Goal: Information Seeking & Learning: Learn about a topic

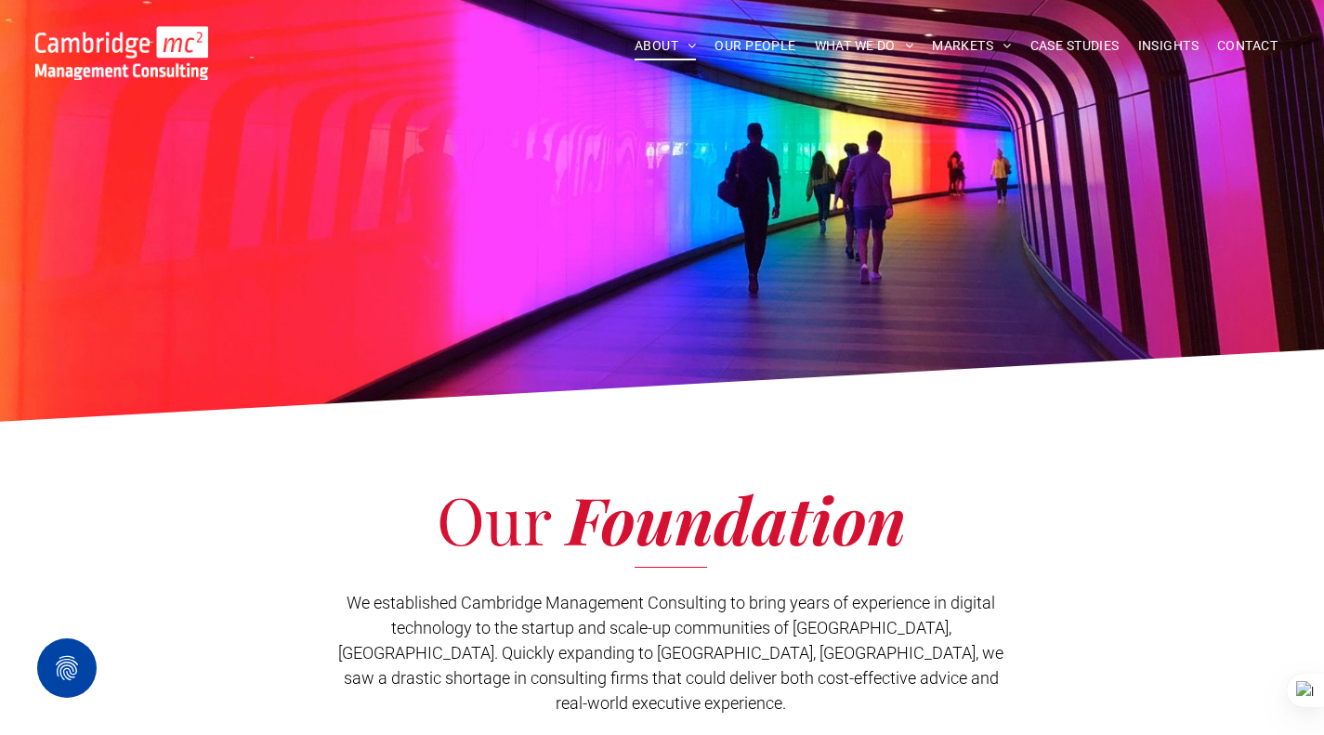
click at [1136, 46] on link "INSIGHTS" at bounding box center [1168, 46] width 79 height 29
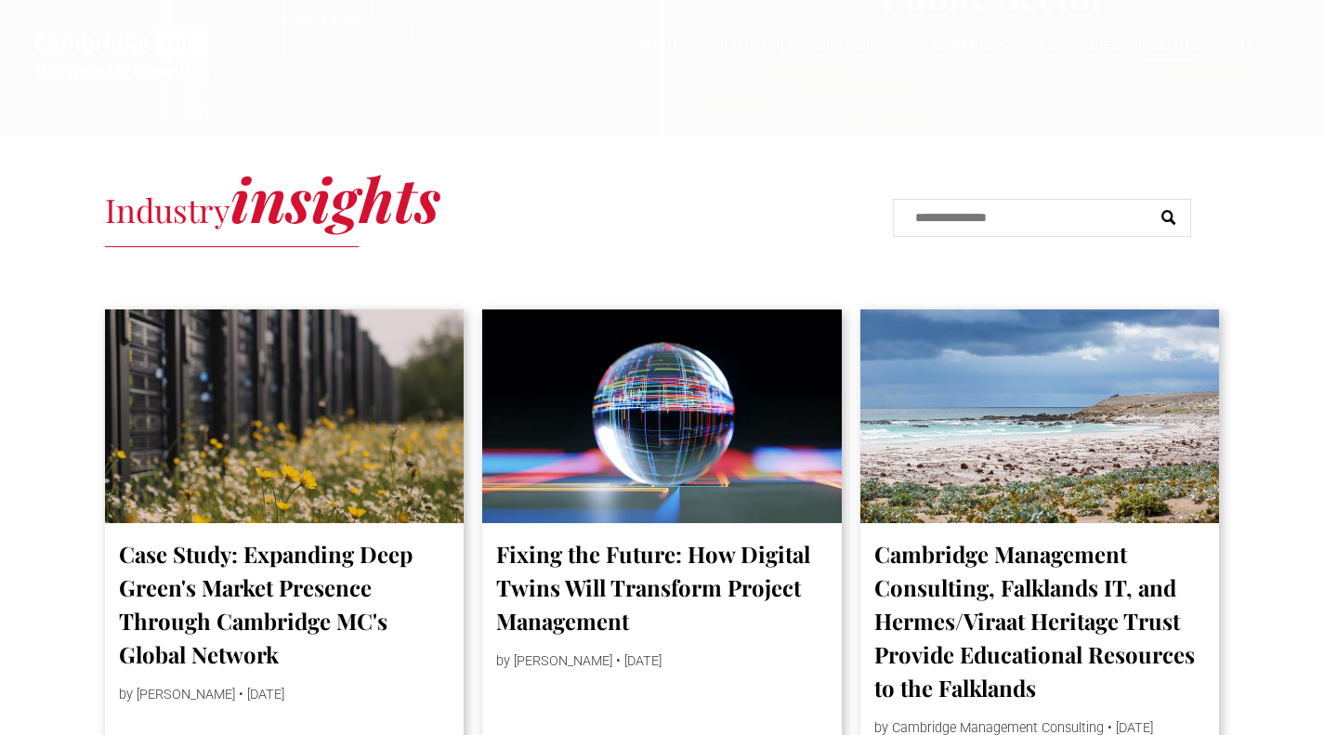
scroll to position [836, 0]
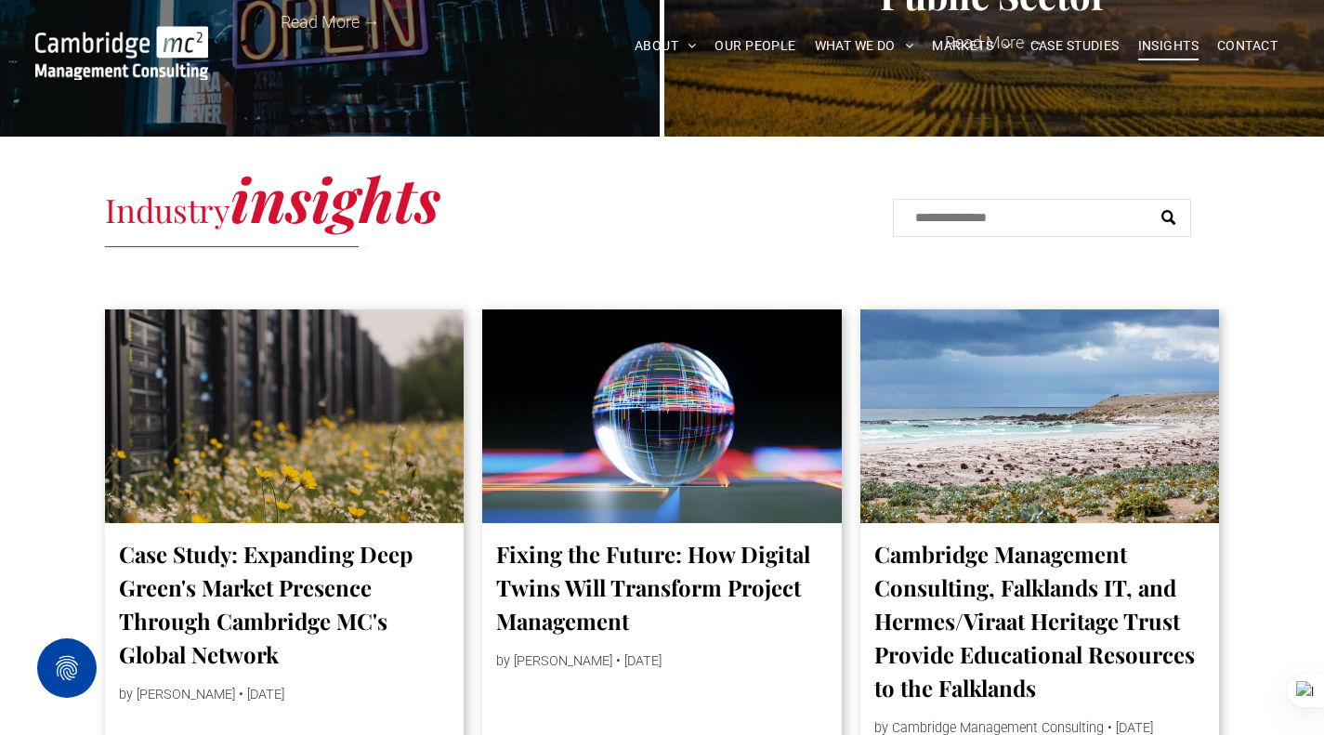
click at [924, 445] on div at bounding box center [1041, 416] width 360 height 214
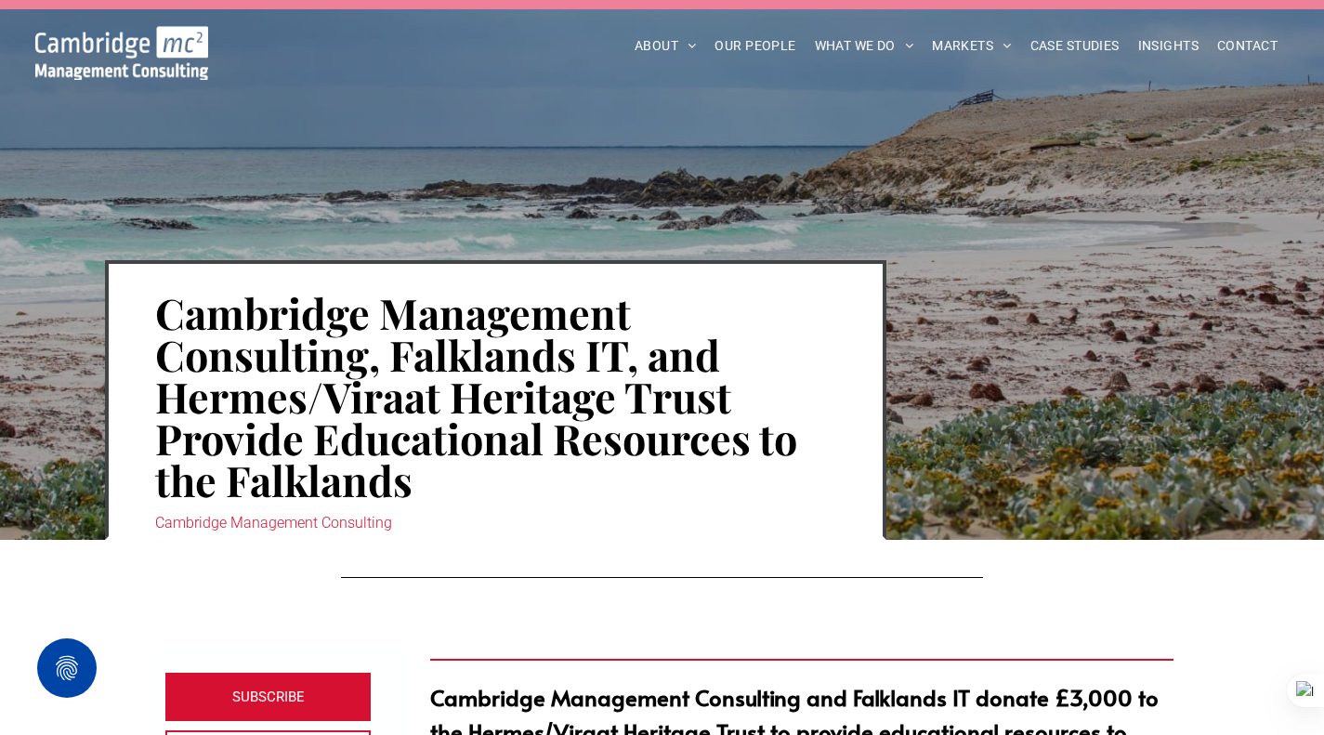
click at [1035, 415] on link "CYBER SECURITY" at bounding box center [1047, 406] width 209 height 47
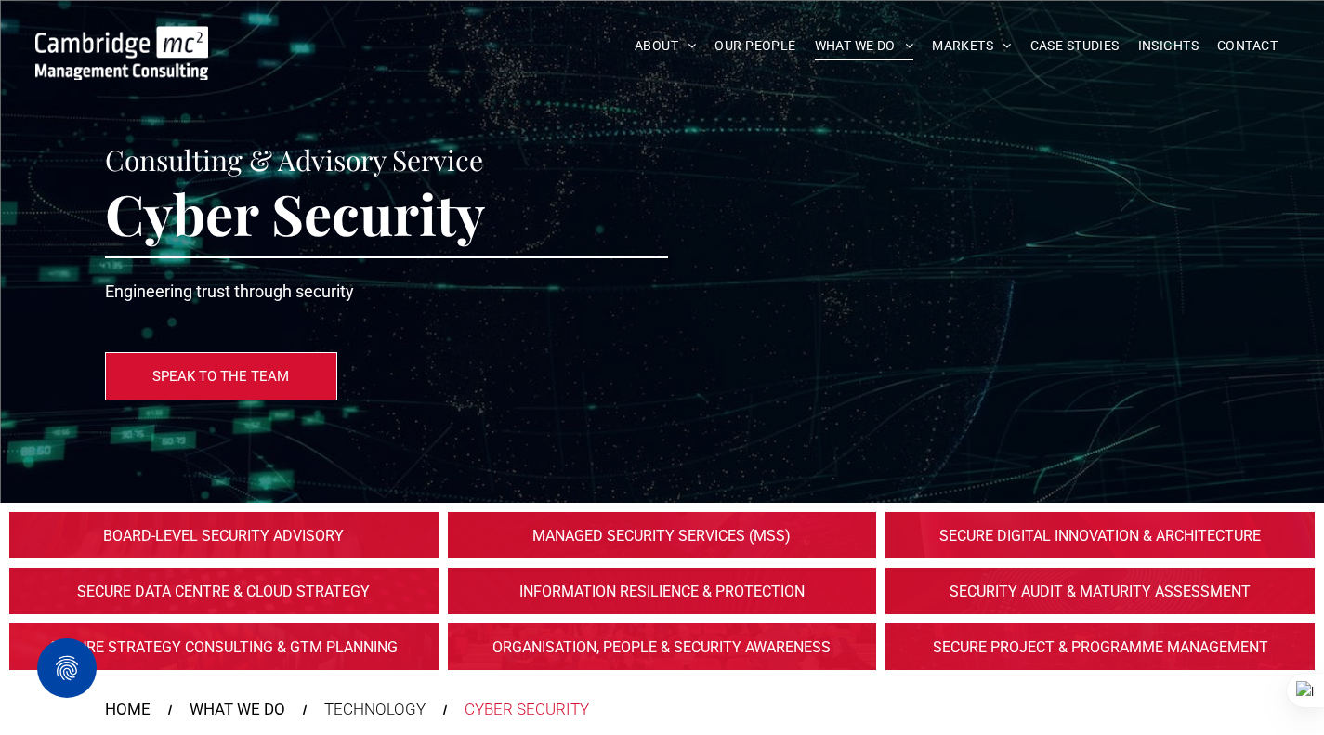
click at [1176, 48] on span "INSIGHTS" at bounding box center [1168, 46] width 60 height 29
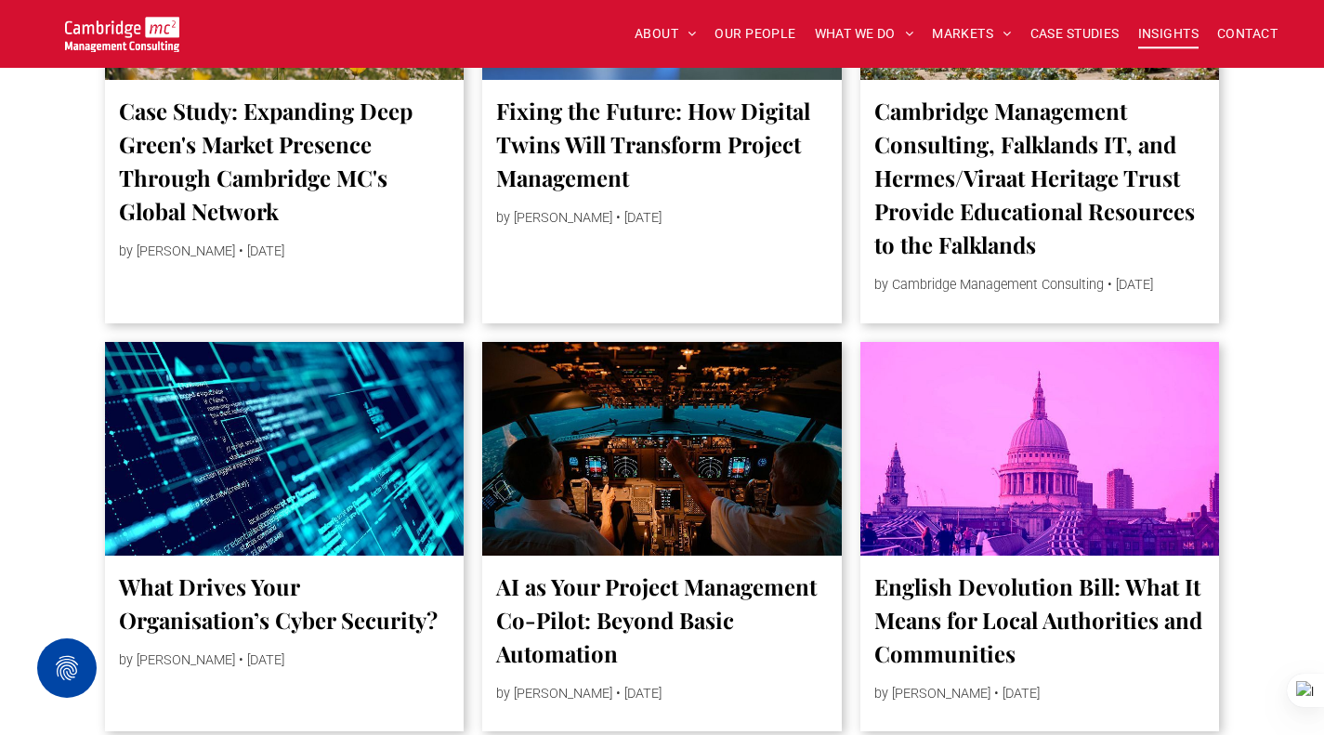
scroll to position [1301, 0]
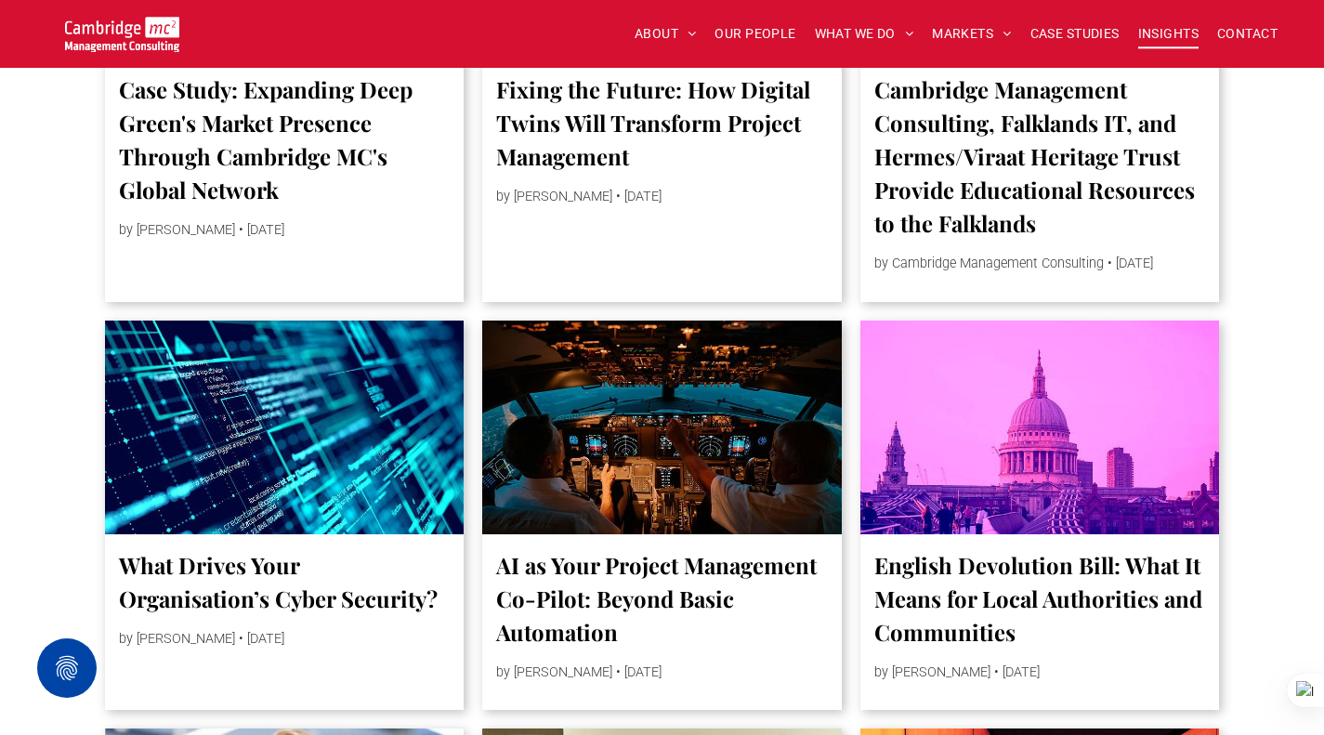
click at [377, 451] on div at bounding box center [285, 428] width 360 height 214
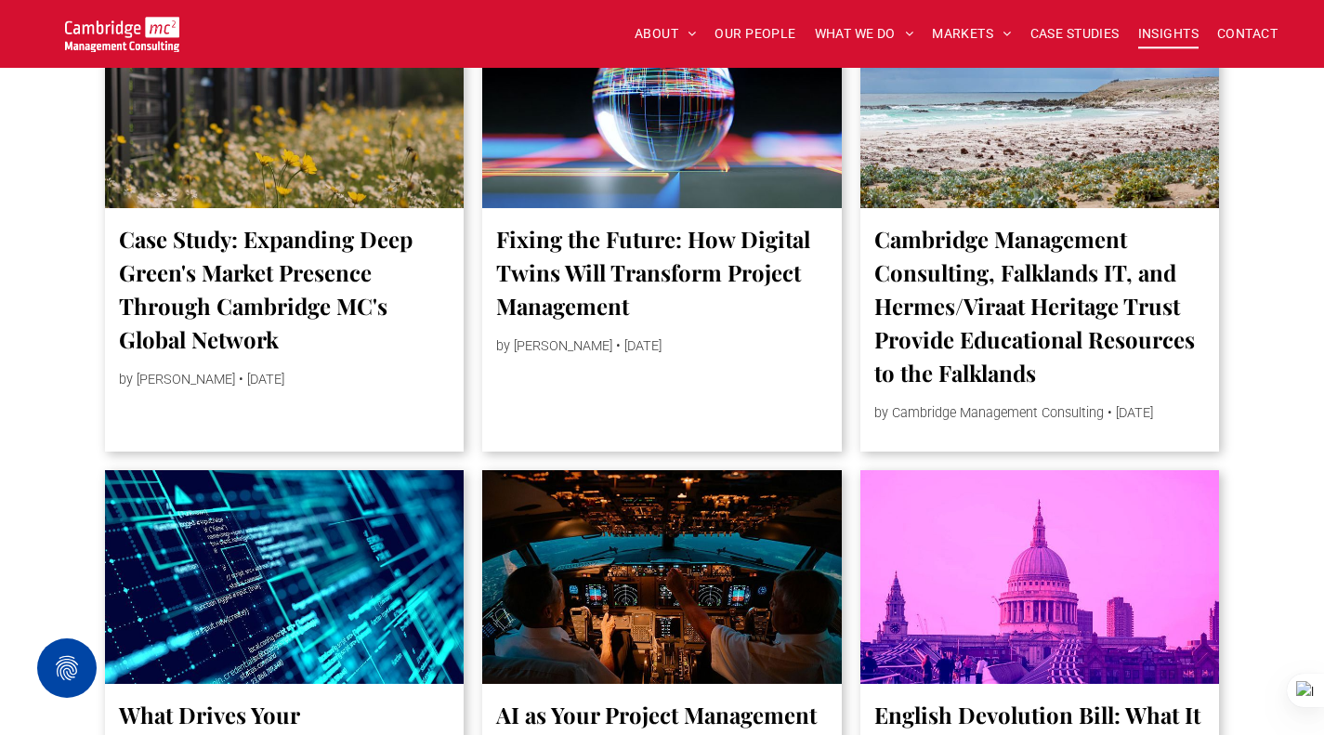
scroll to position [1115, 0]
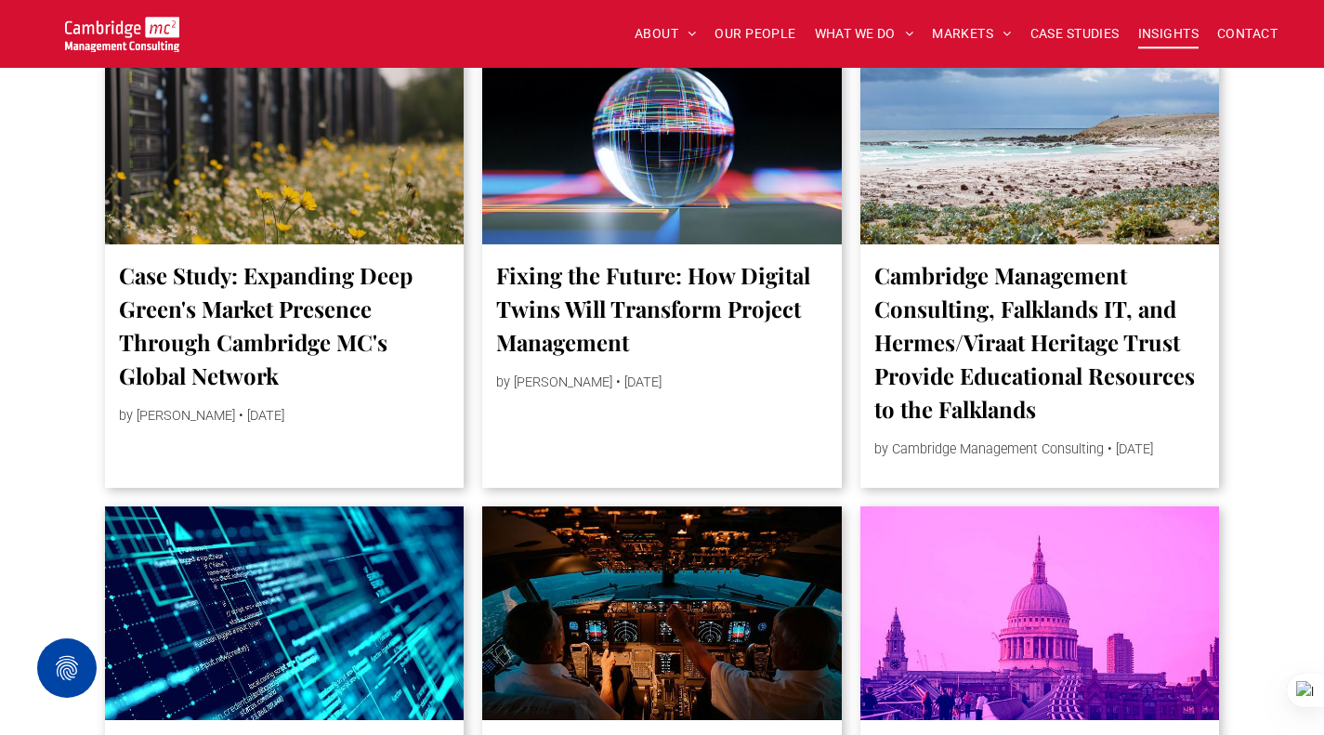
click at [639, 226] on div at bounding box center [662, 138] width 360 height 214
click at [1097, 195] on div at bounding box center [1041, 138] width 360 height 214
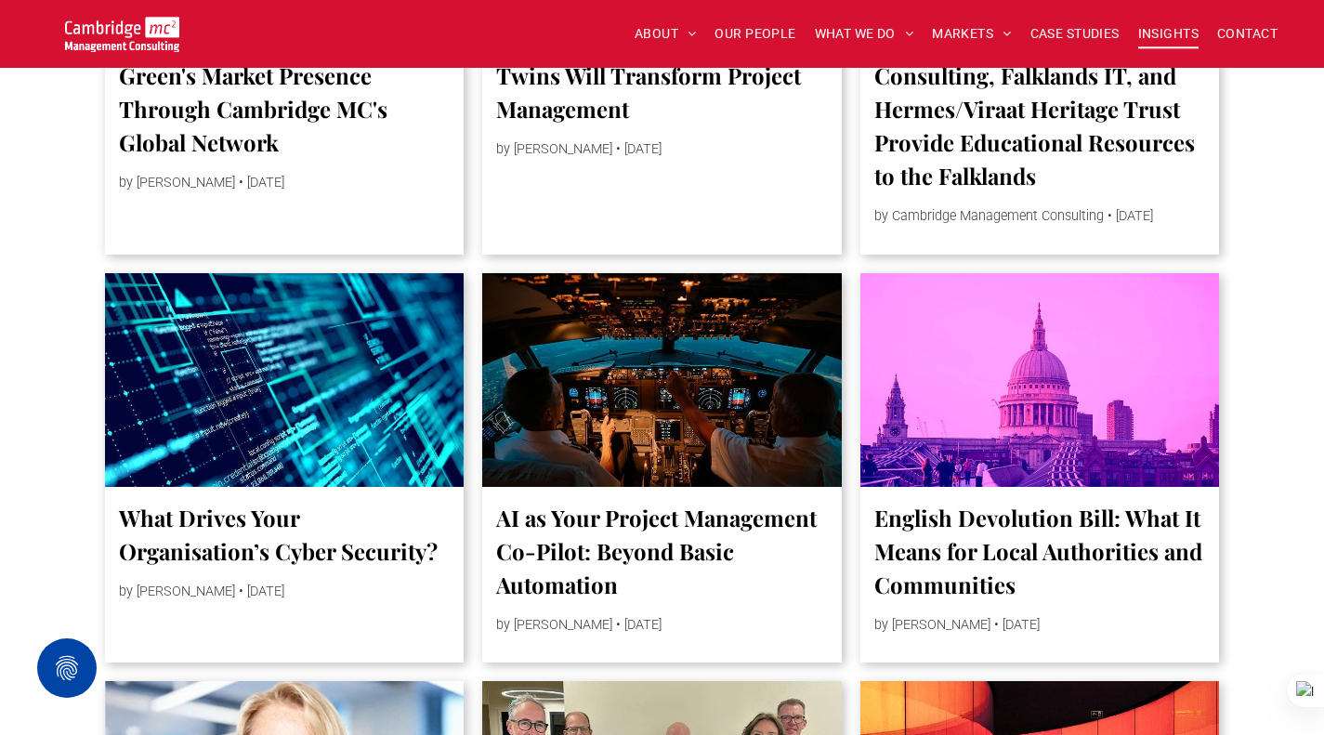
scroll to position [1394, 0]
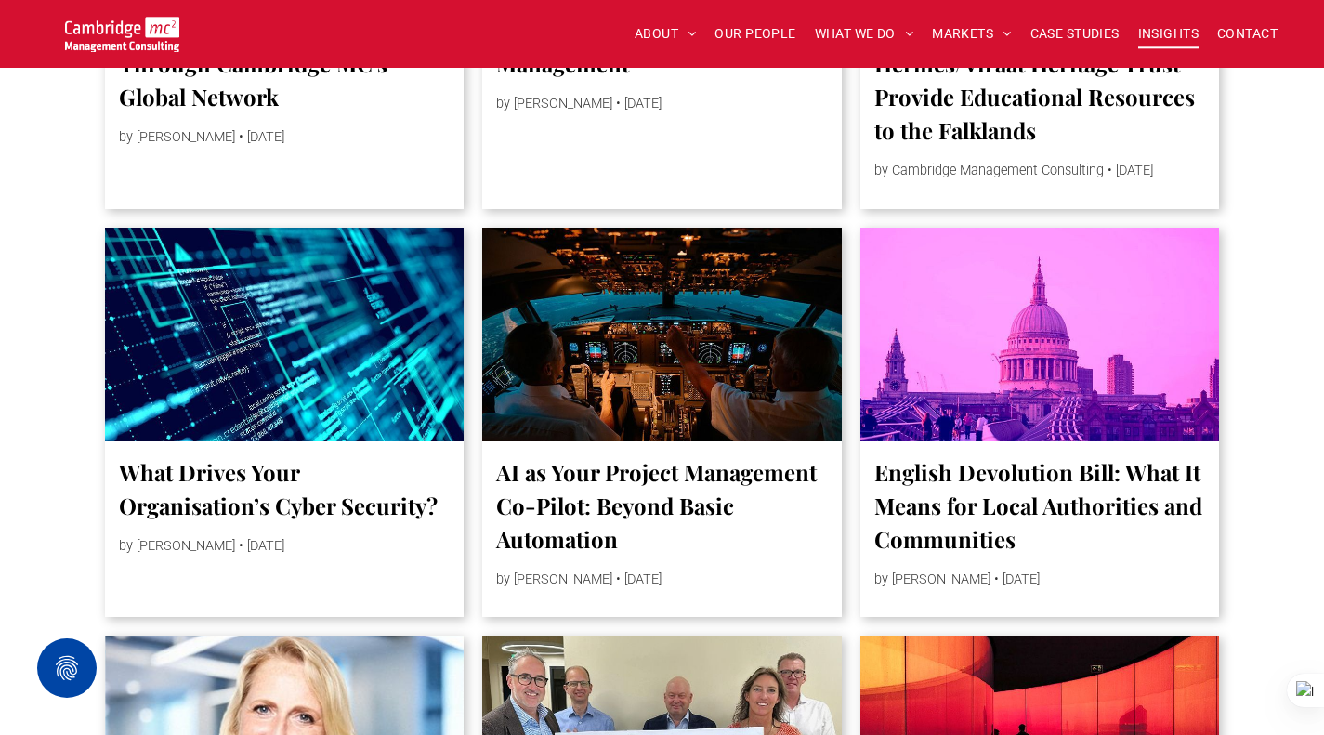
click at [361, 419] on div at bounding box center [285, 335] width 360 height 214
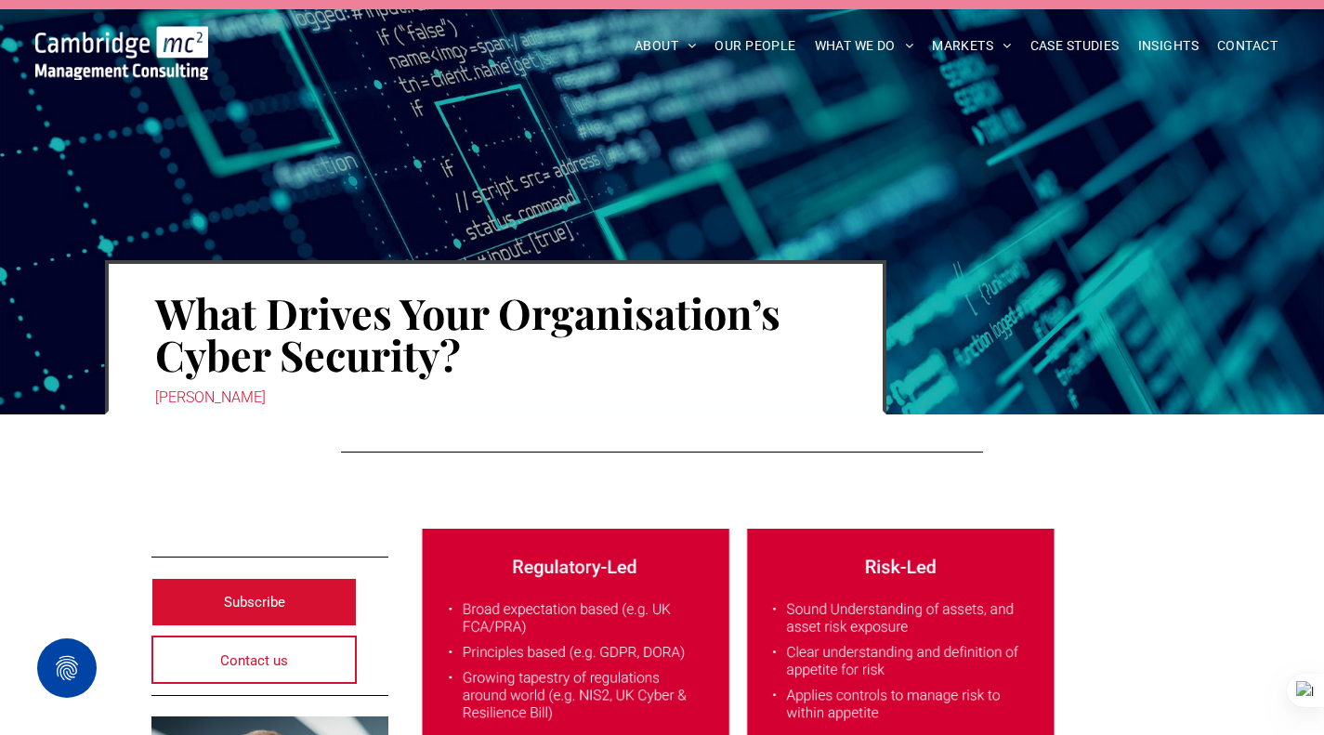
click at [1115, 46] on span "CASE STUDIES" at bounding box center [1075, 46] width 89 height 29
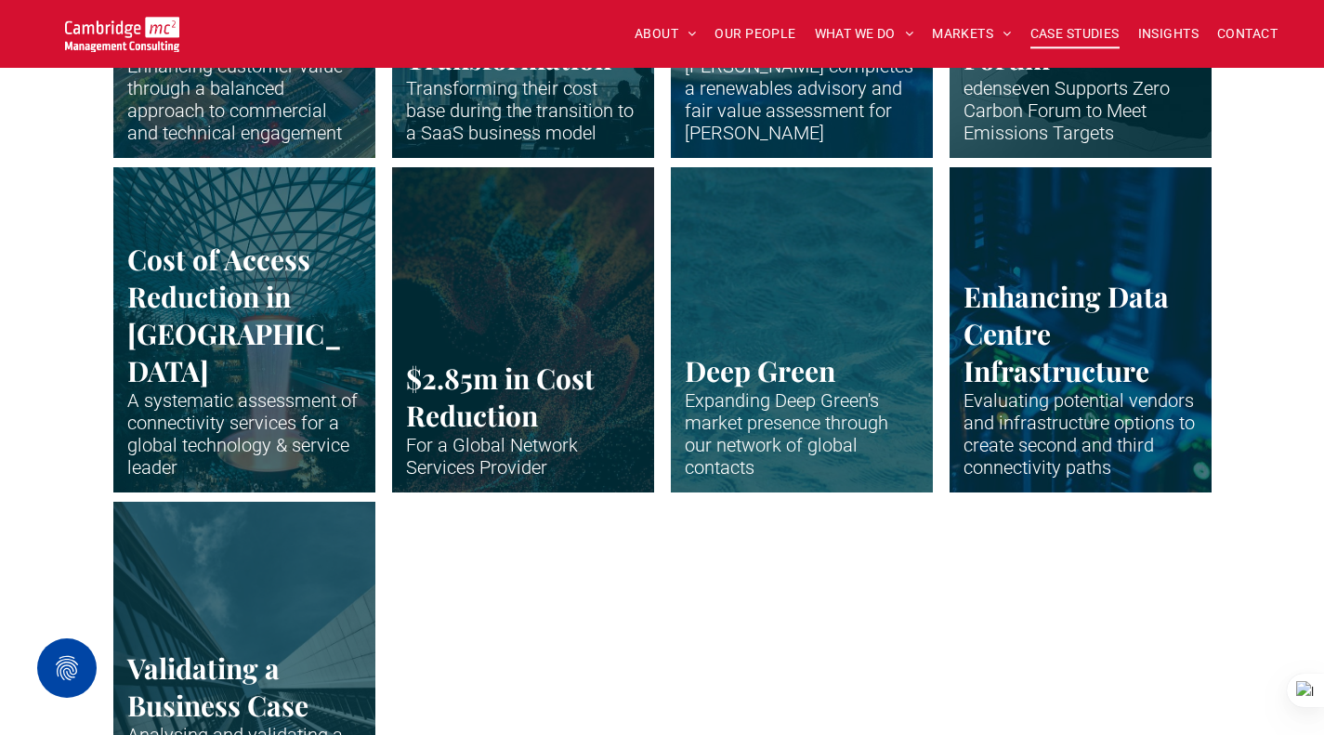
scroll to position [3810, 0]
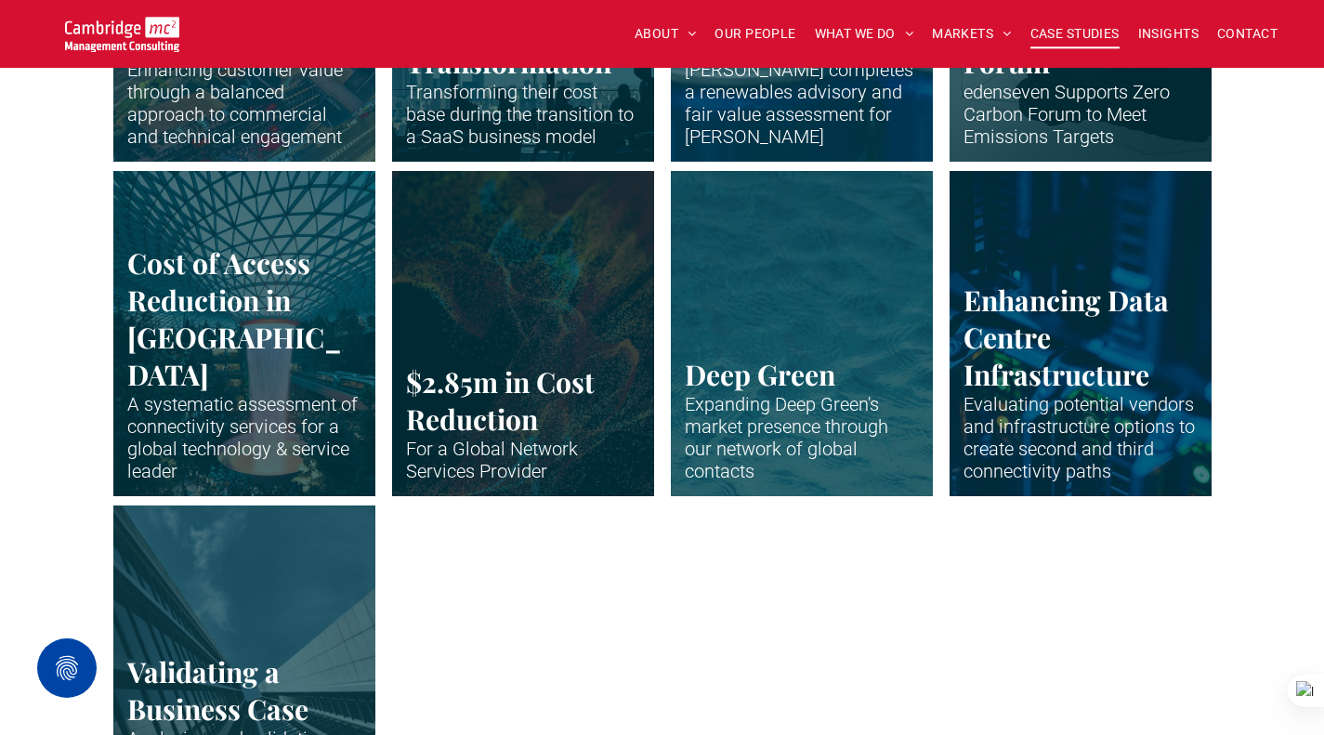
click at [1151, 292] on link "Close up of data centre stack" at bounding box center [1081, 333] width 262 height 325
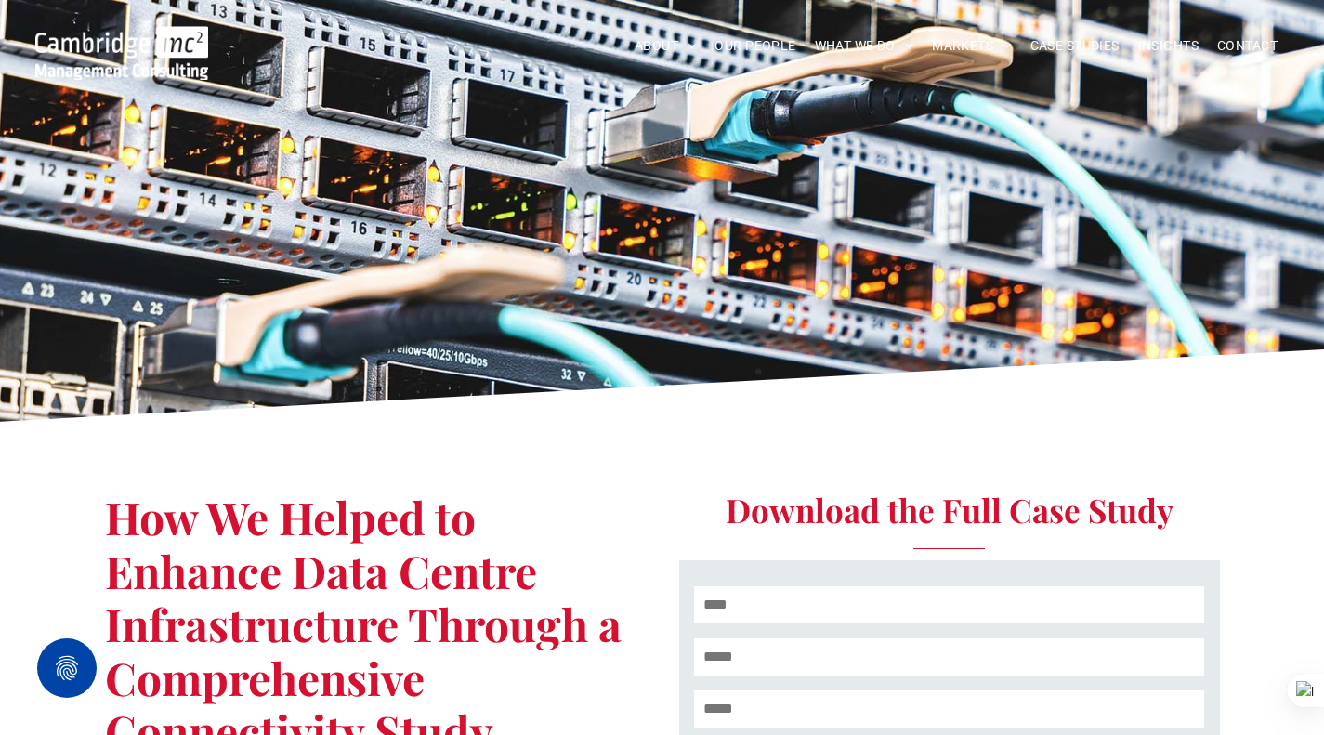
click at [1153, 46] on span "INSIGHTS" at bounding box center [1168, 46] width 60 height 29
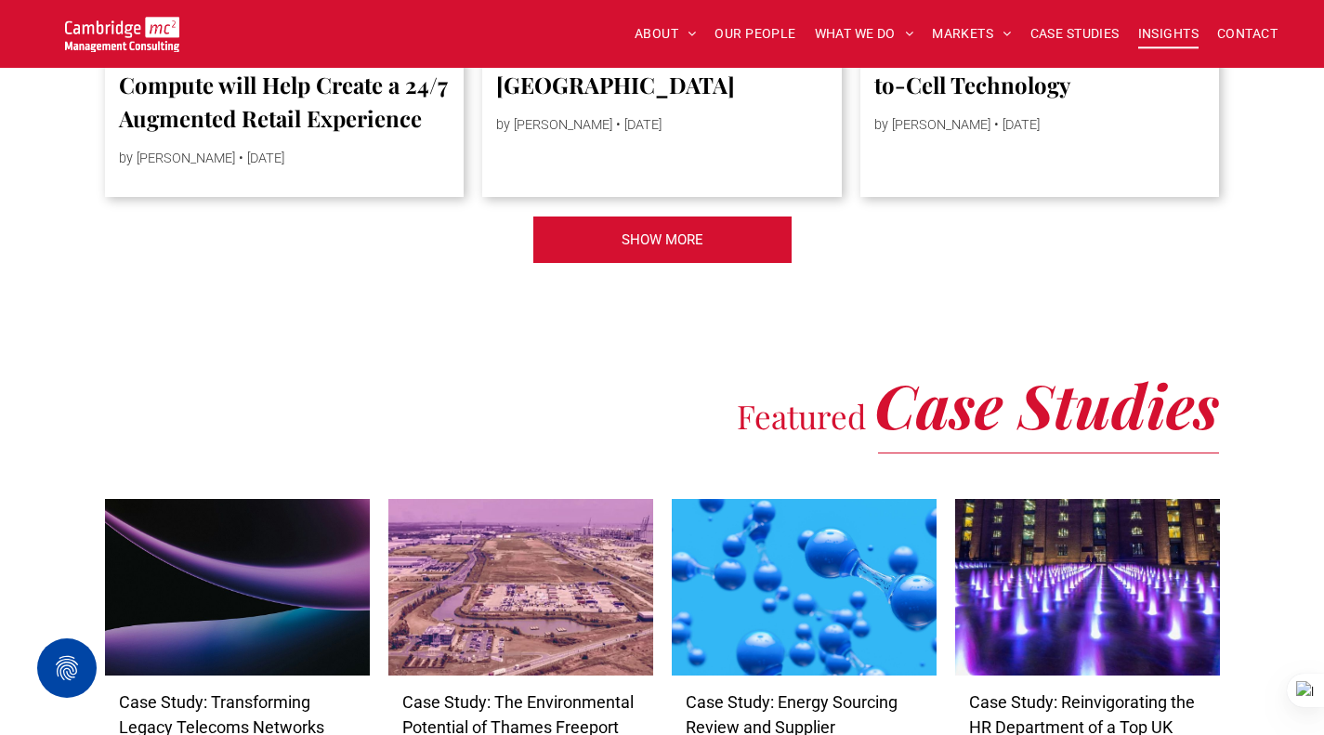
scroll to position [4461, 0]
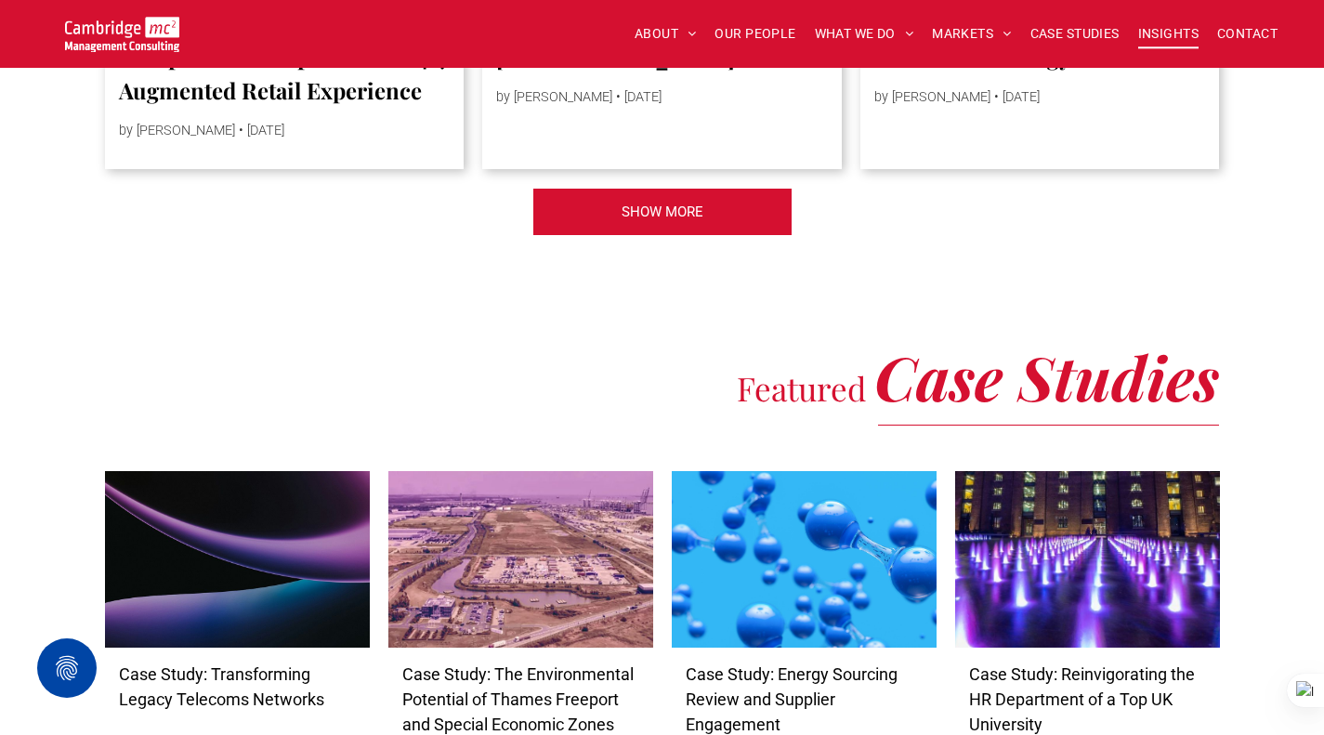
click at [731, 228] on link "SHOW MORE" at bounding box center [663, 212] width 260 height 48
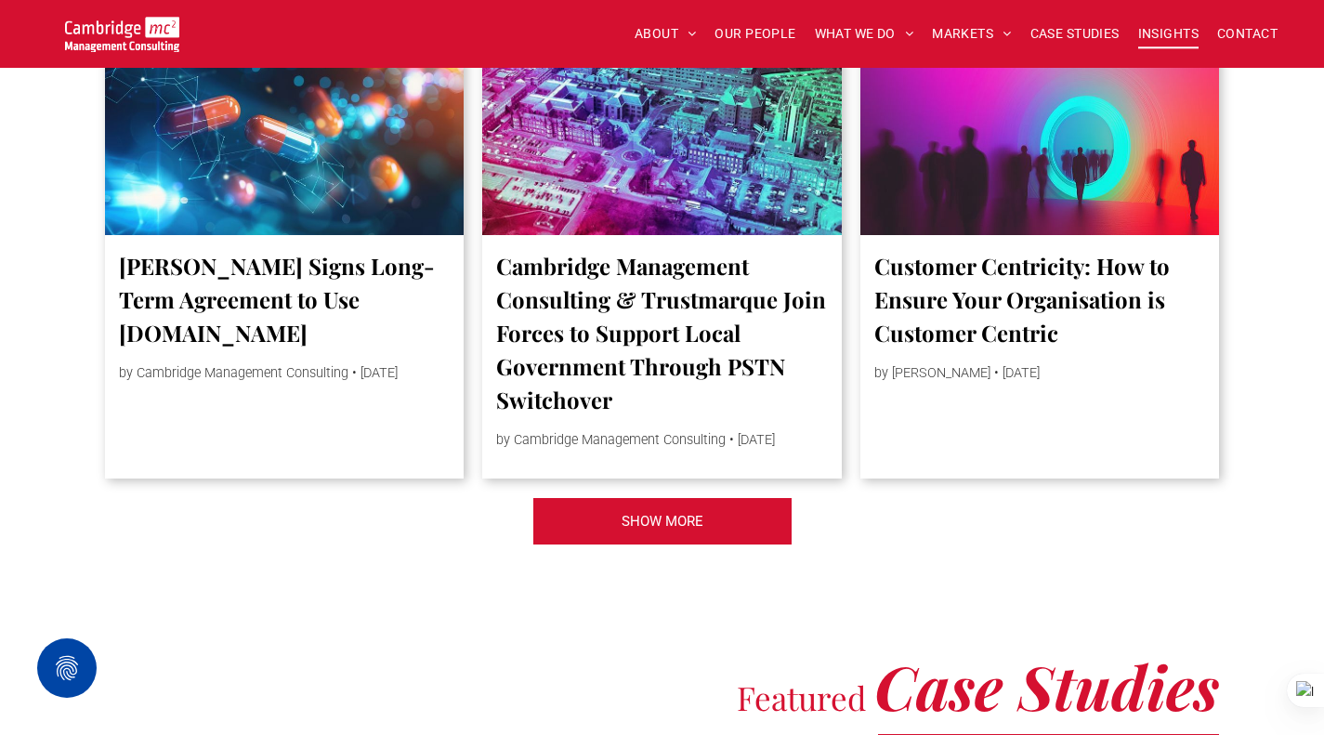
scroll to position [7528, 0]
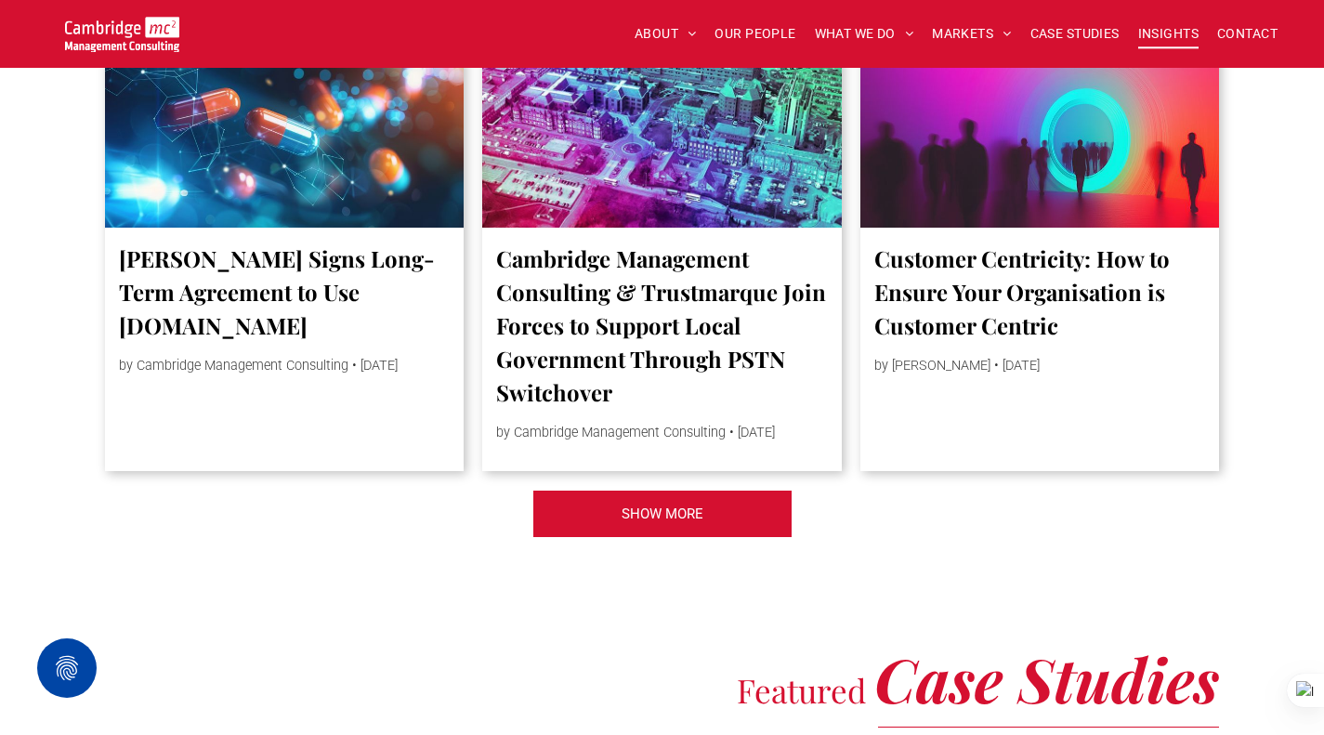
click at [664, 537] on span "SHOW MORE" at bounding box center [663, 514] width 82 height 46
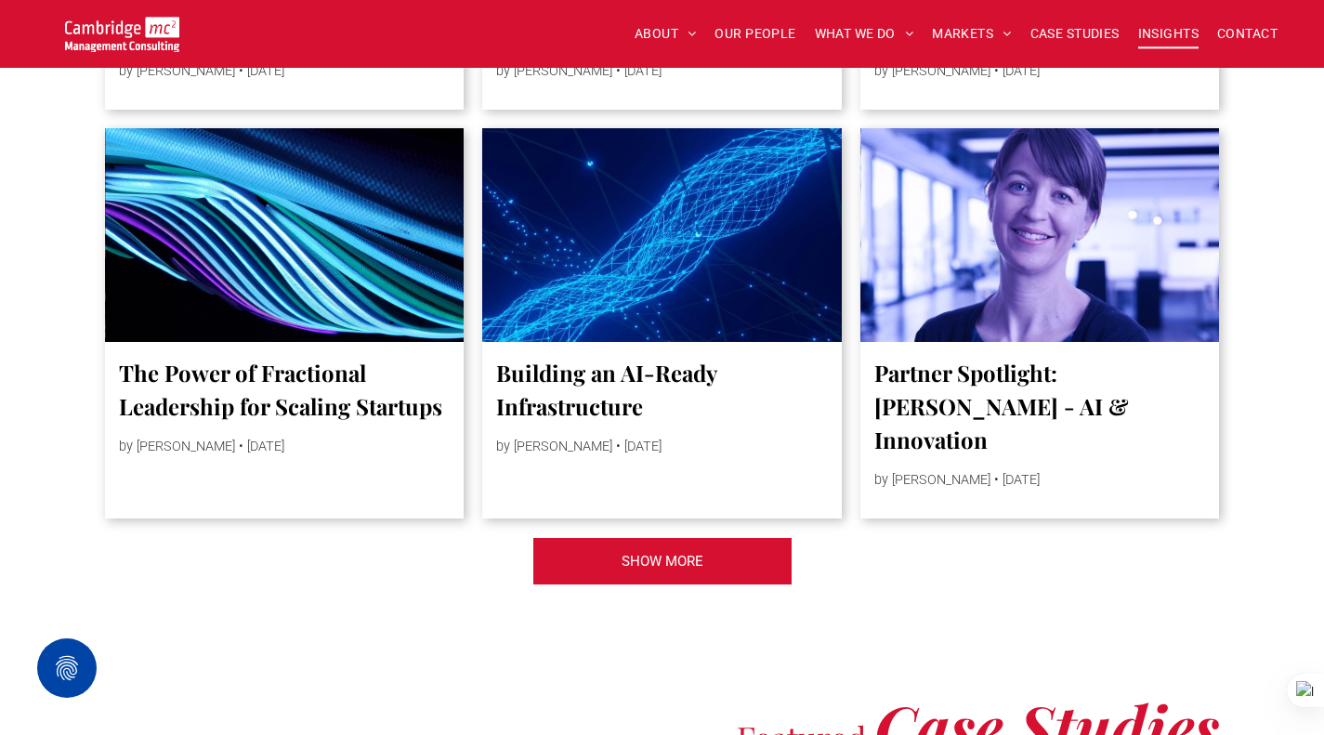
scroll to position [10873, 0]
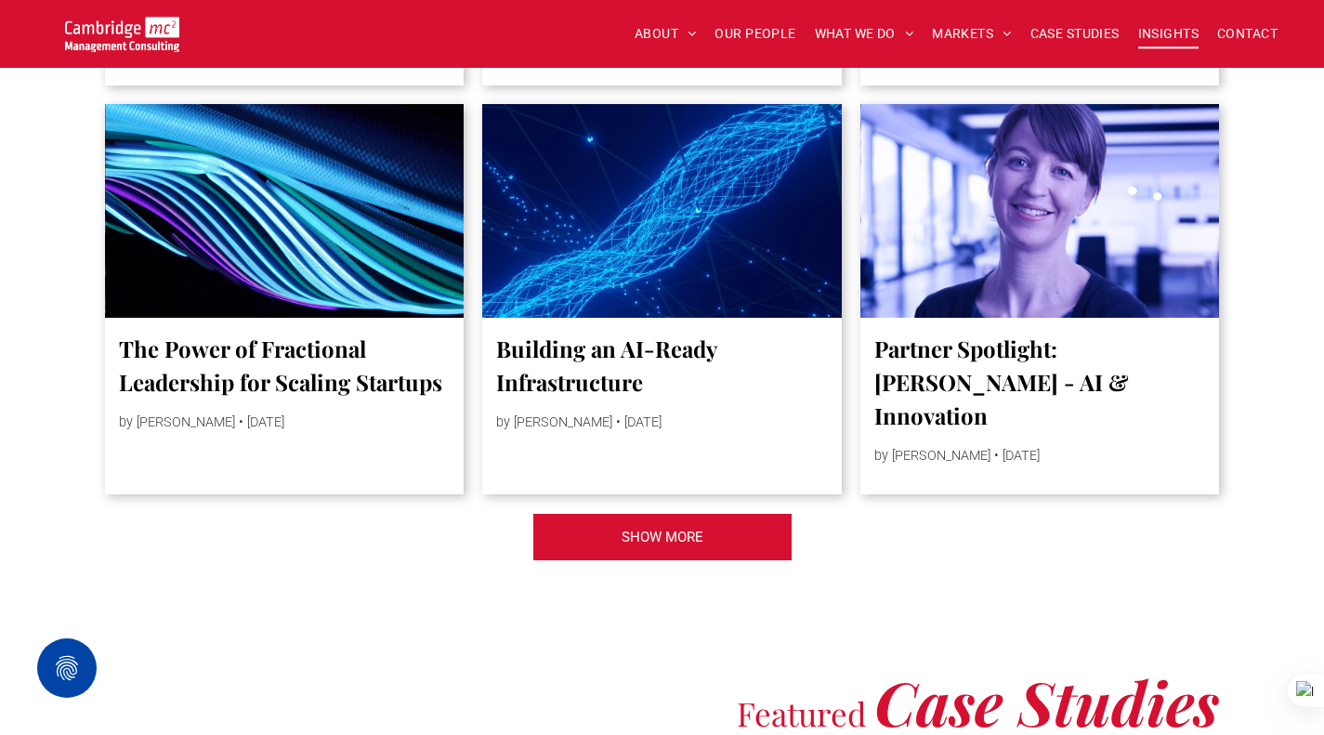
click at [1005, 318] on div at bounding box center [1041, 211] width 360 height 214
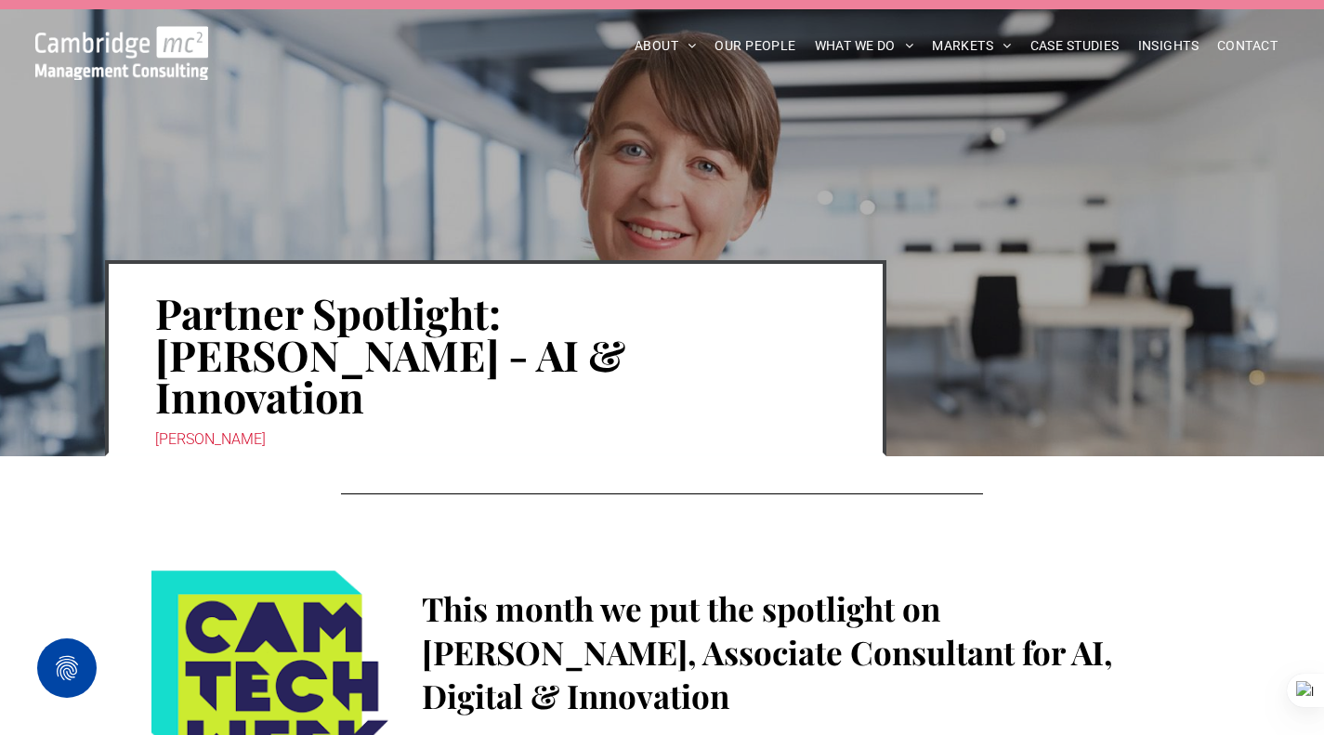
click at [131, 55] on img at bounding box center [121, 53] width 173 height 54
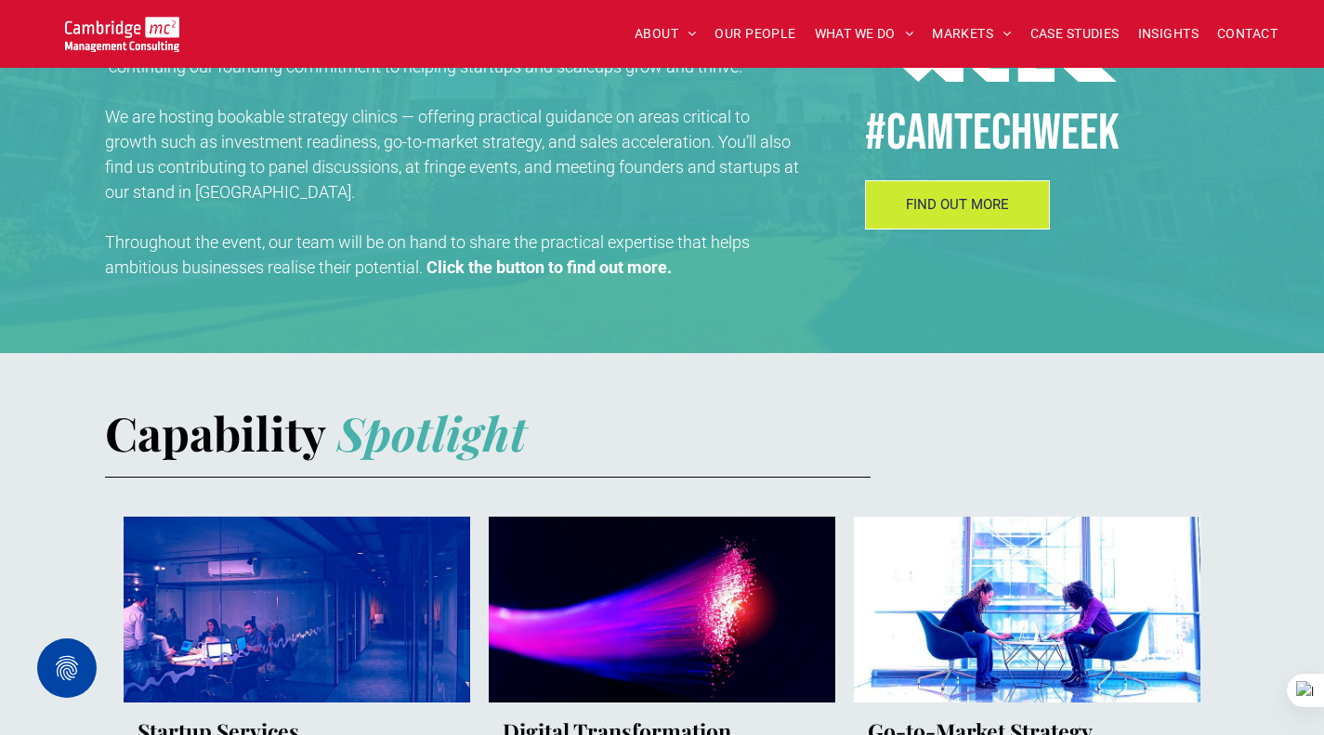
scroll to position [836, 0]
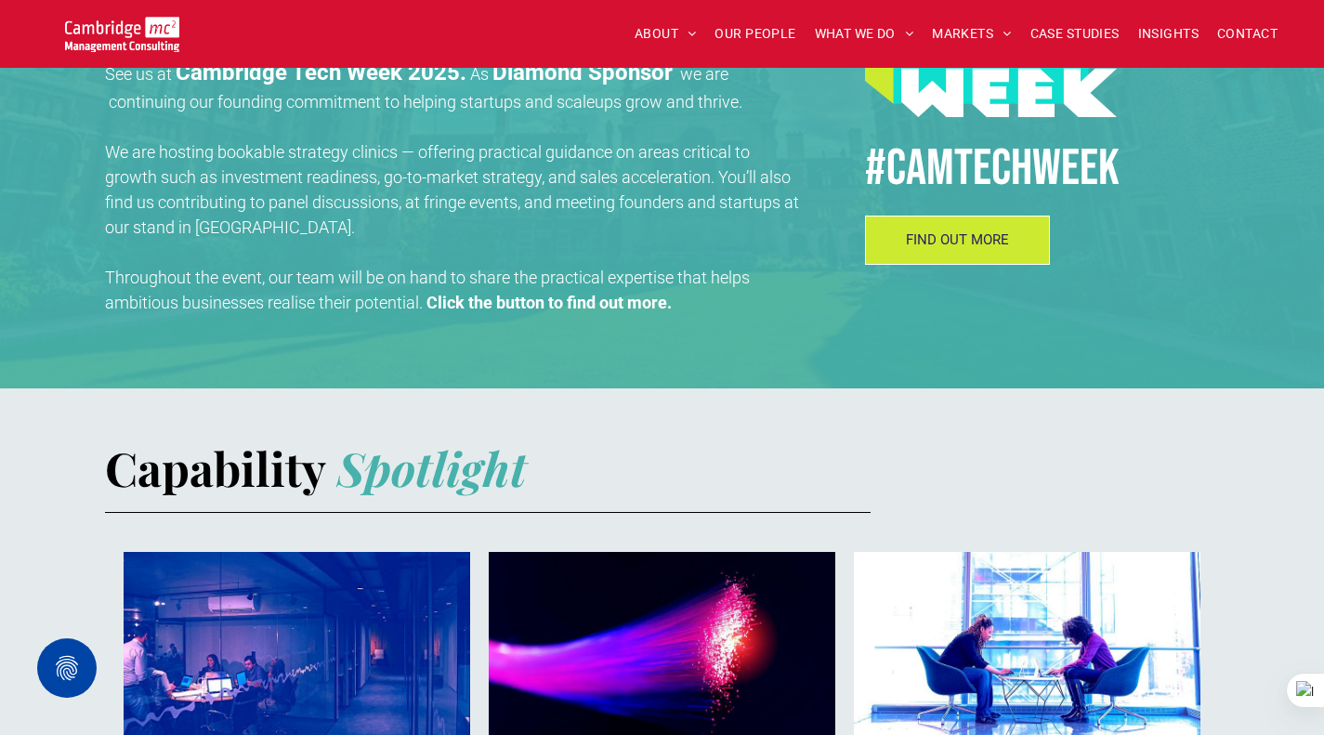
click at [928, 244] on span "FIND OUT MORE" at bounding box center [957, 239] width 103 height 17
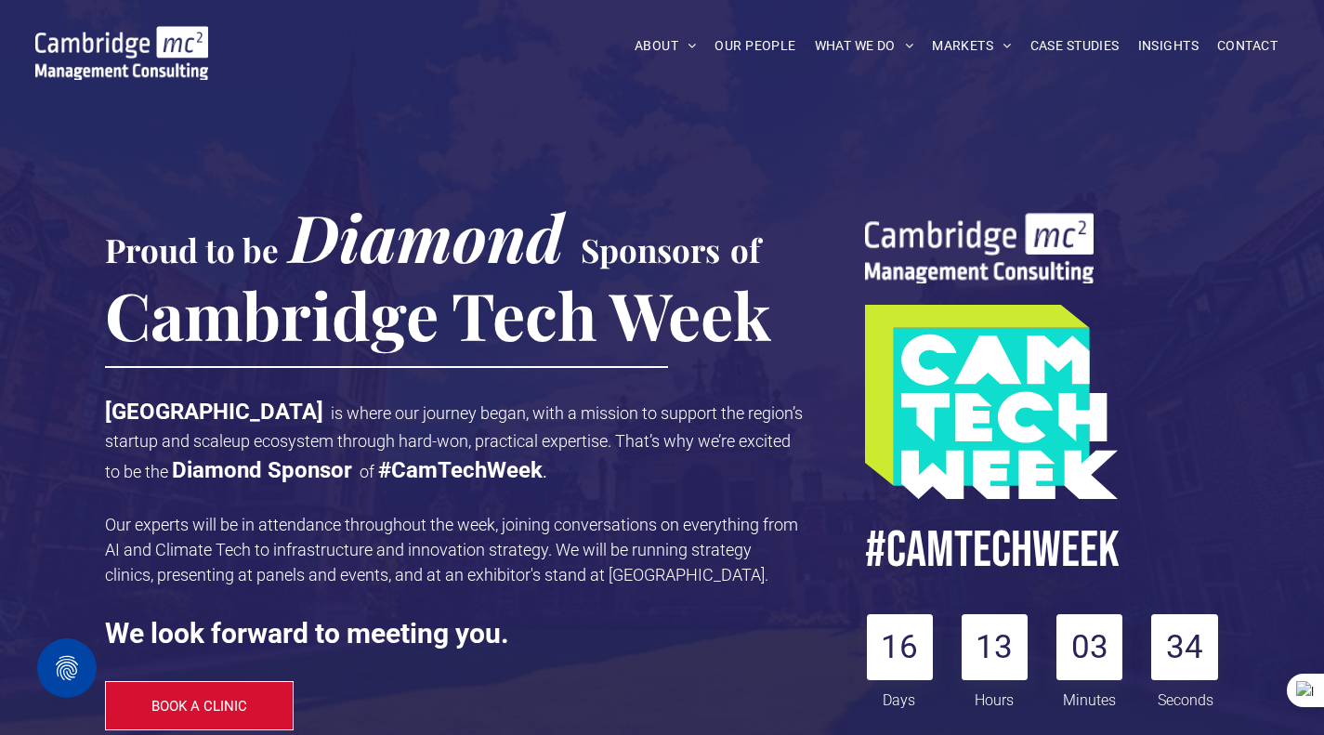
click at [1266, 169] on link "PUBLIC SECTOR" at bounding box center [1344, 169] width 291 height 47
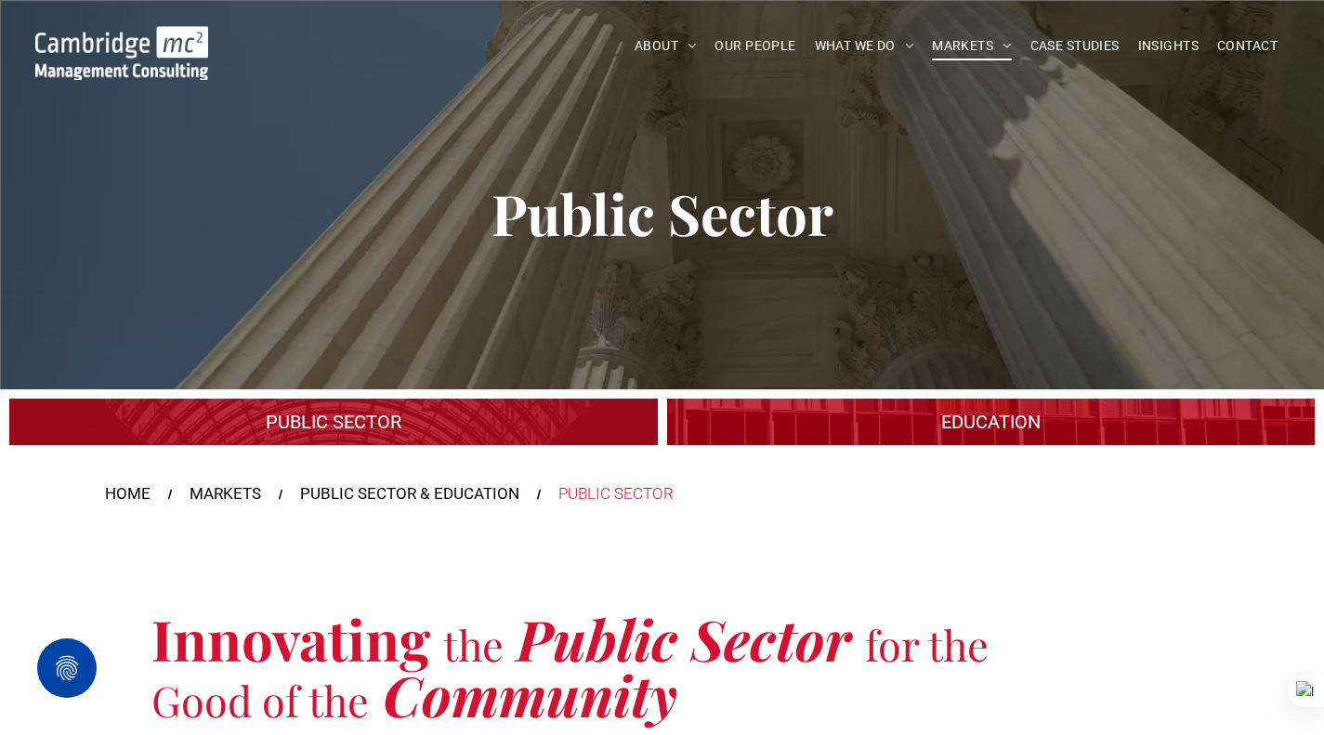
click at [961, 123] on link "DIGITAL & INNOVATION" at bounding box center [1047, 122] width 209 height 47
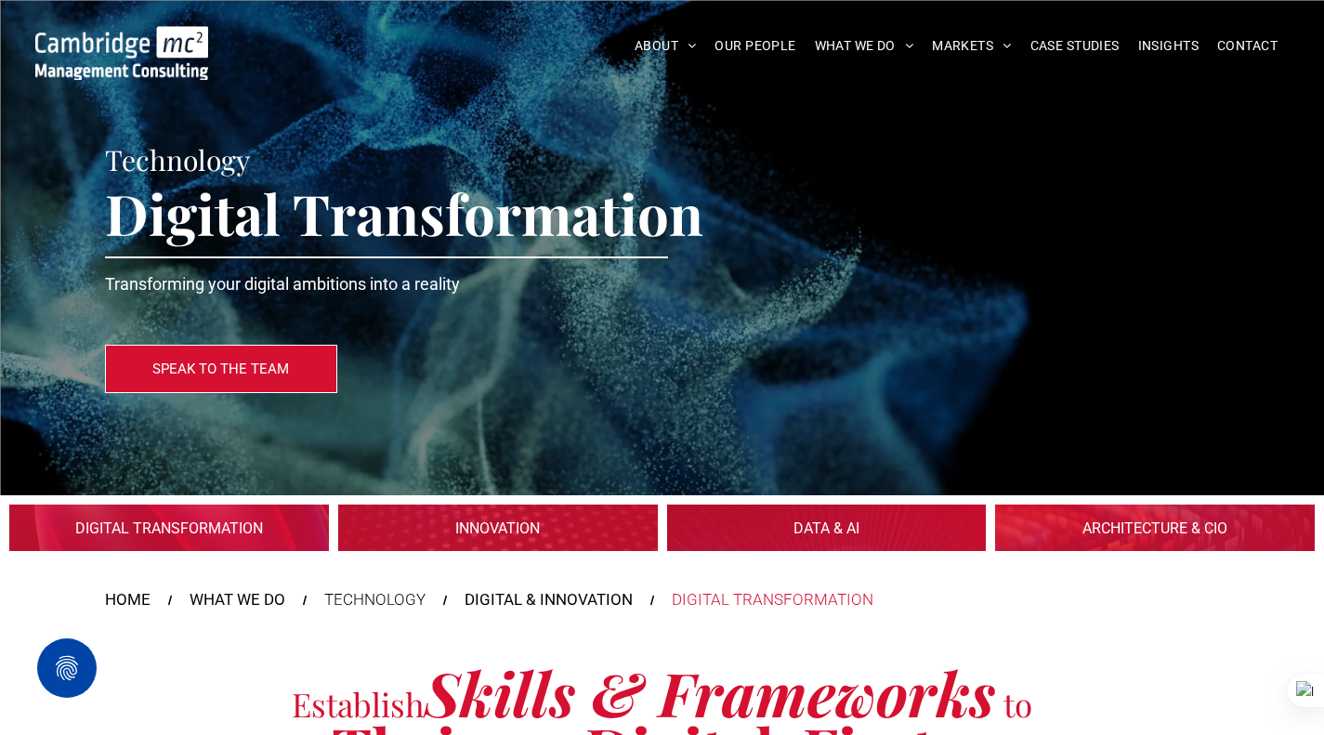
click at [797, 48] on link "OUR PEOPLE" at bounding box center [754, 46] width 99 height 29
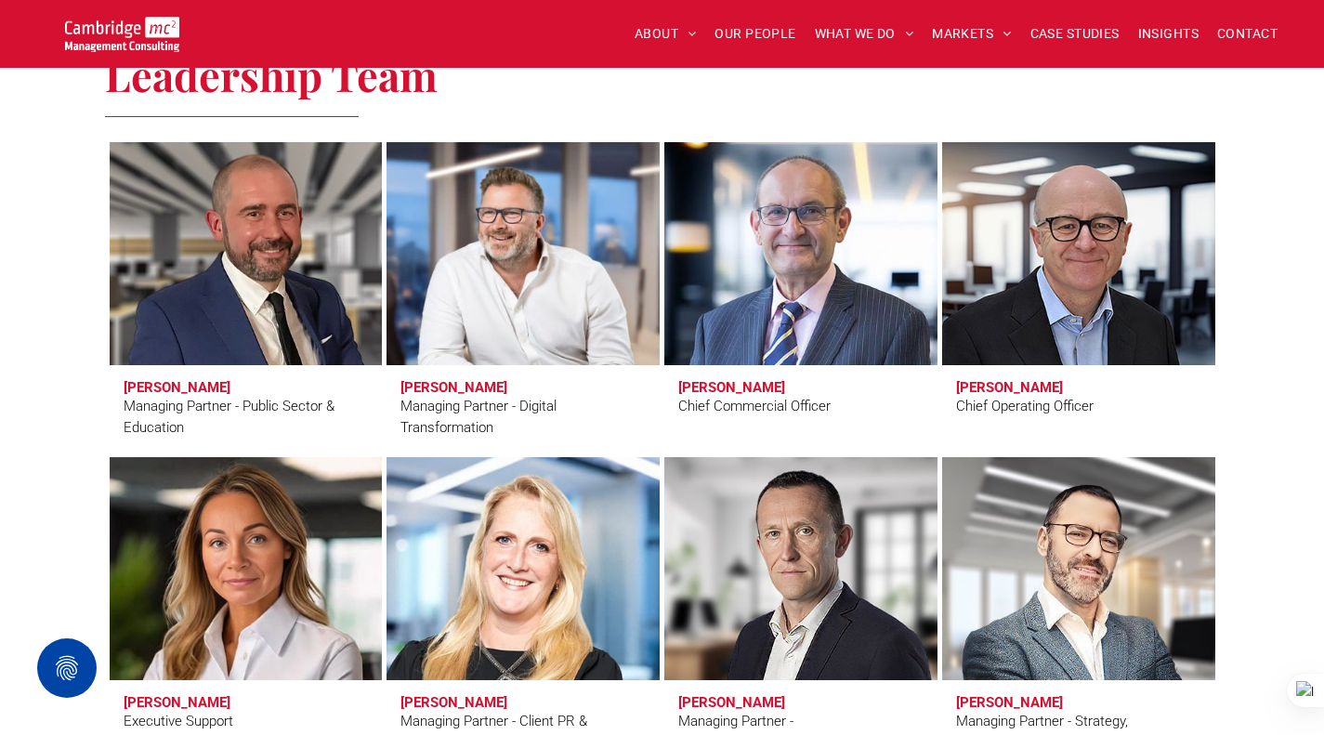
scroll to position [1301, 0]
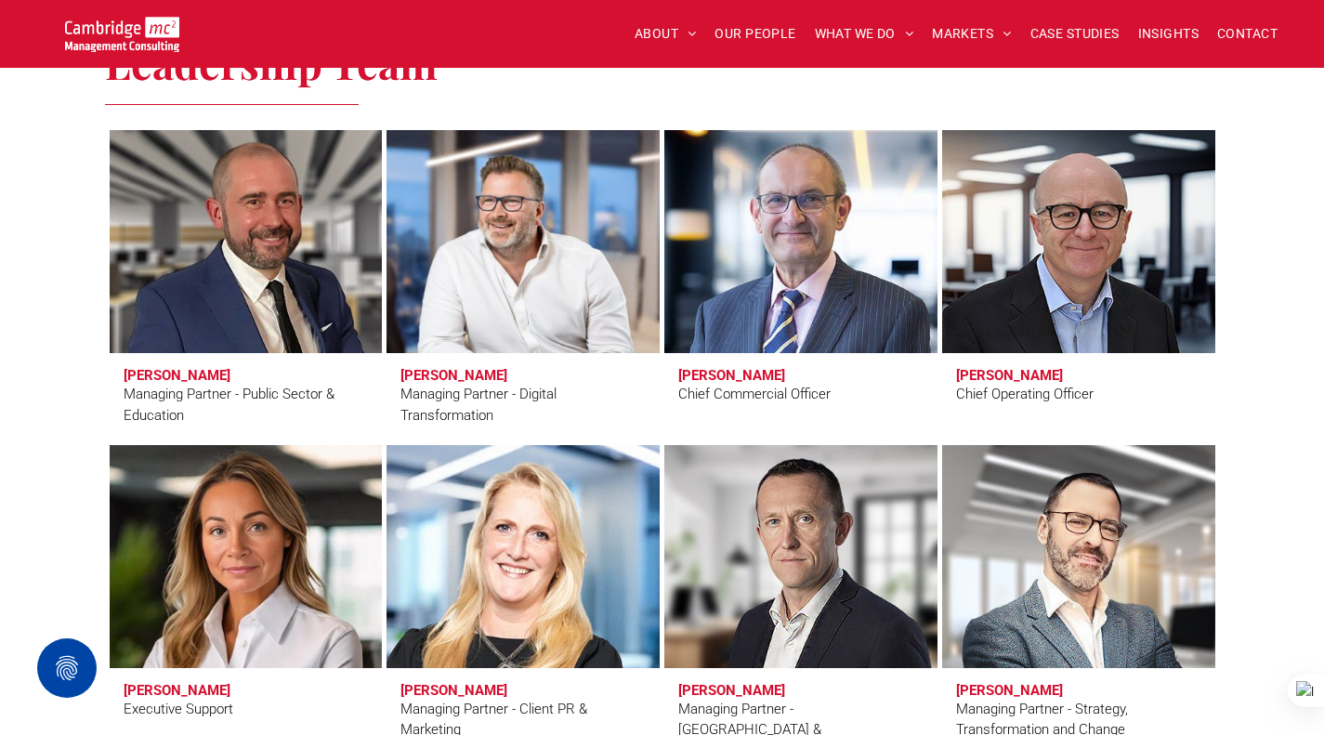
click at [357, 276] on link at bounding box center [246, 241] width 273 height 223
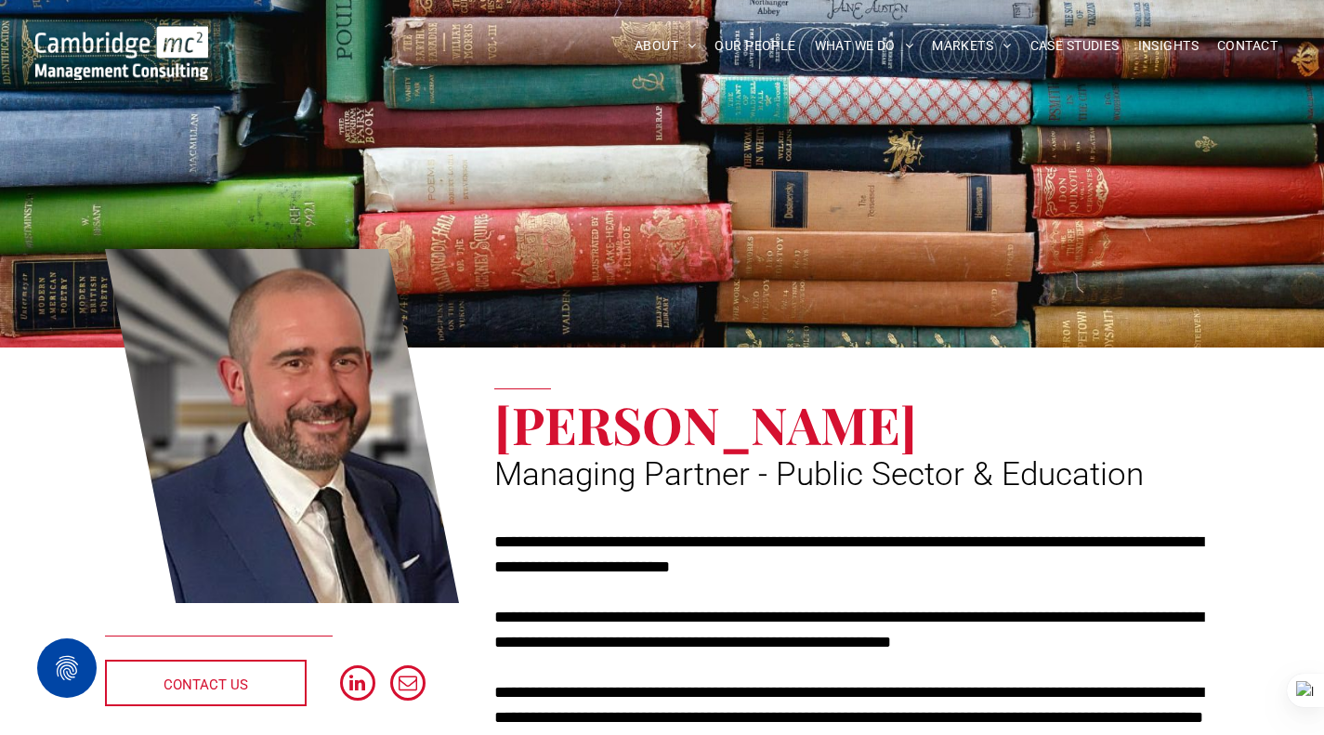
click at [751, 43] on span "OUR PEOPLE" at bounding box center [755, 46] width 81 height 29
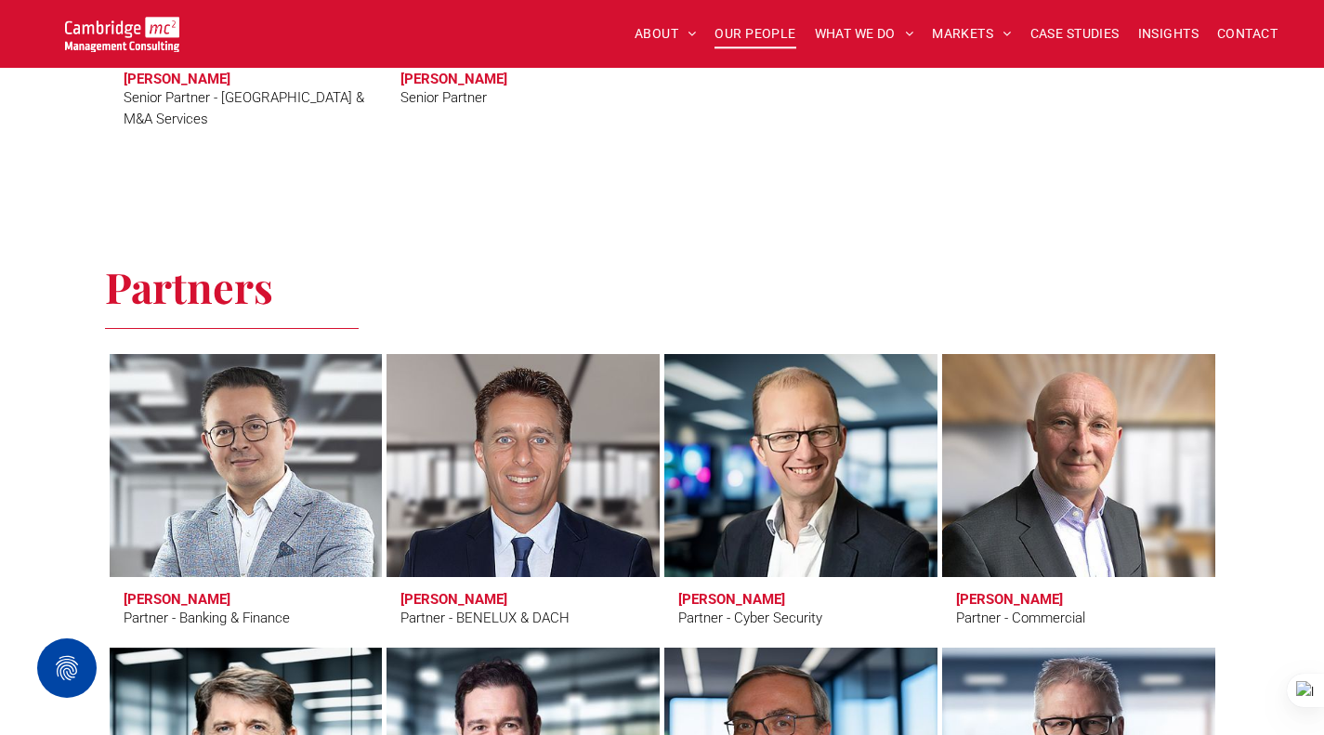
scroll to position [3717, 0]
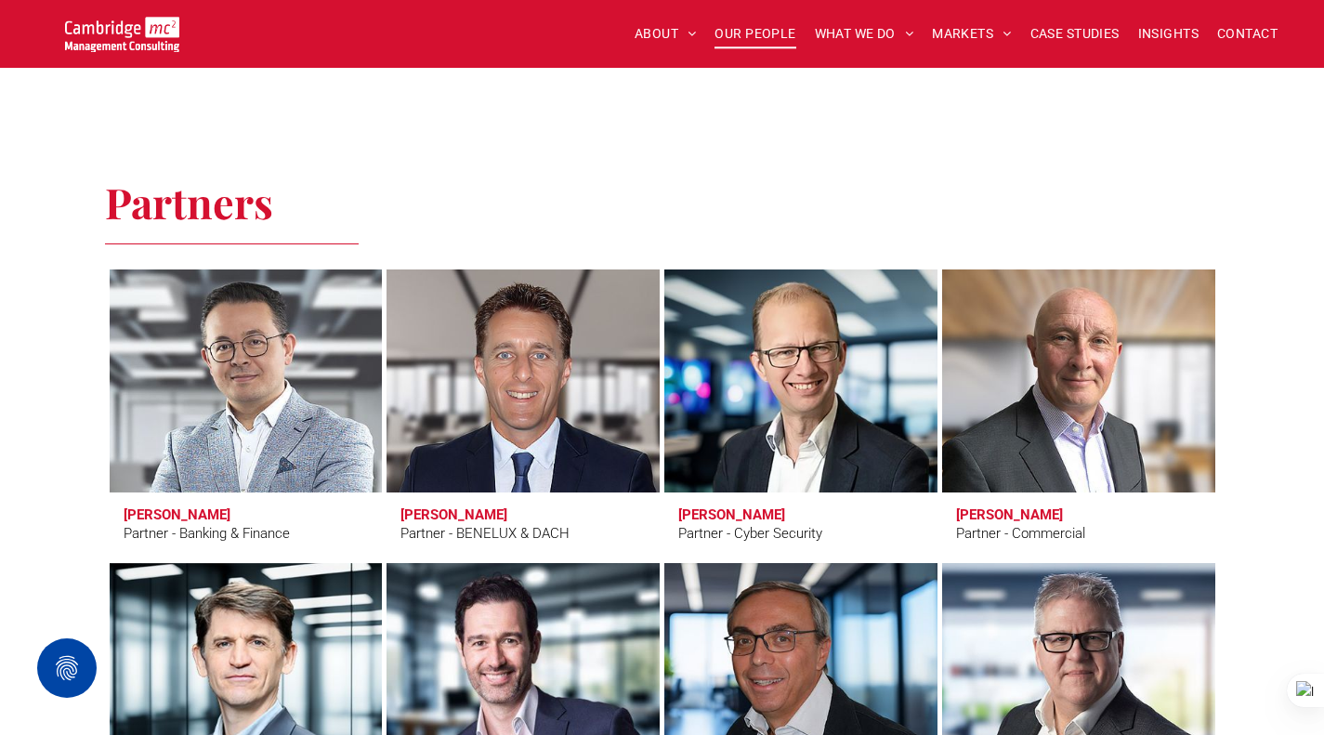
click at [880, 341] on link at bounding box center [800, 381] width 273 height 223
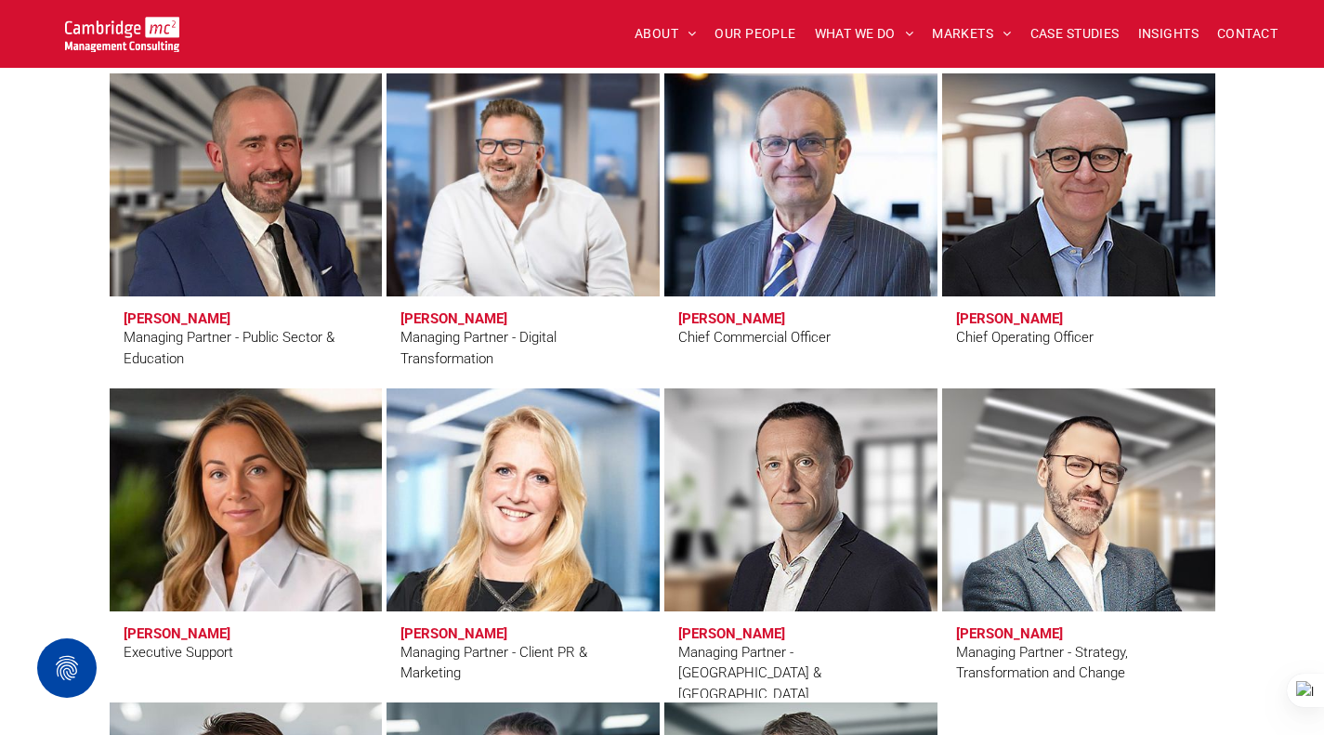
scroll to position [1394, 0]
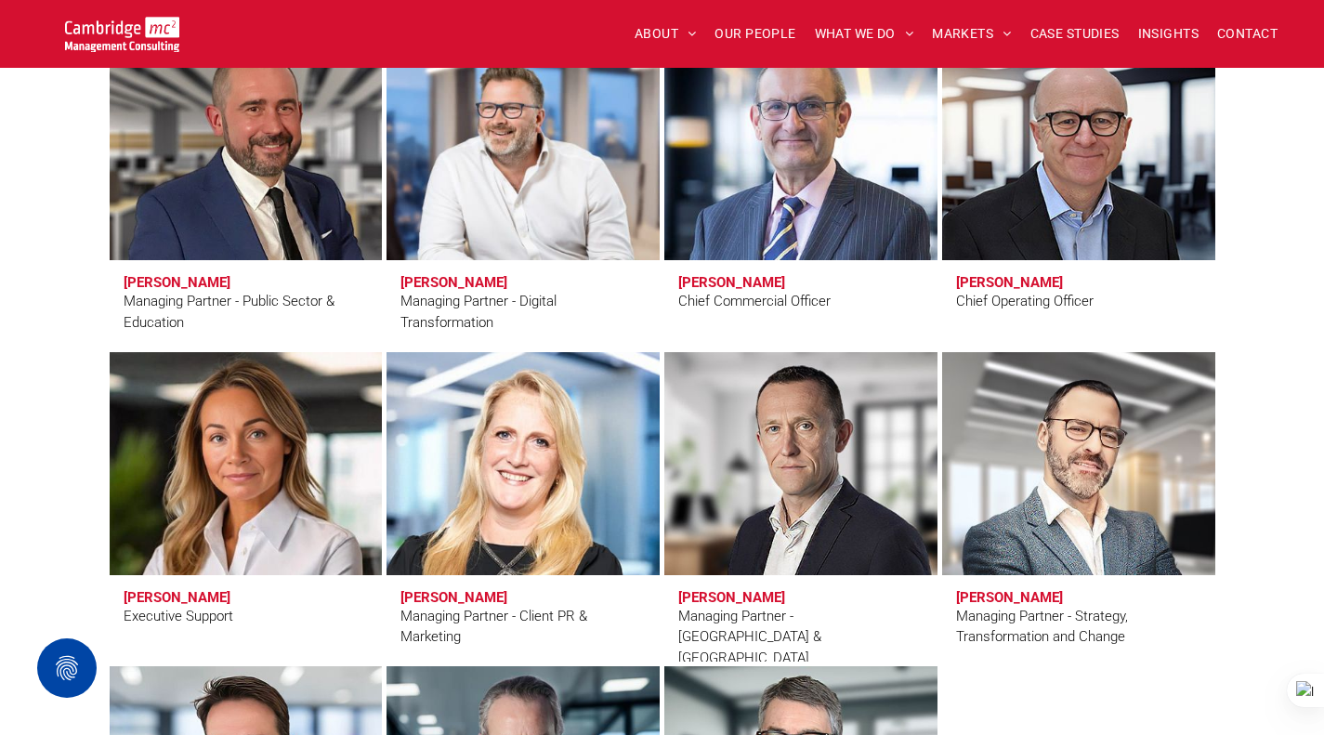
click at [792, 444] on link at bounding box center [800, 463] width 273 height 223
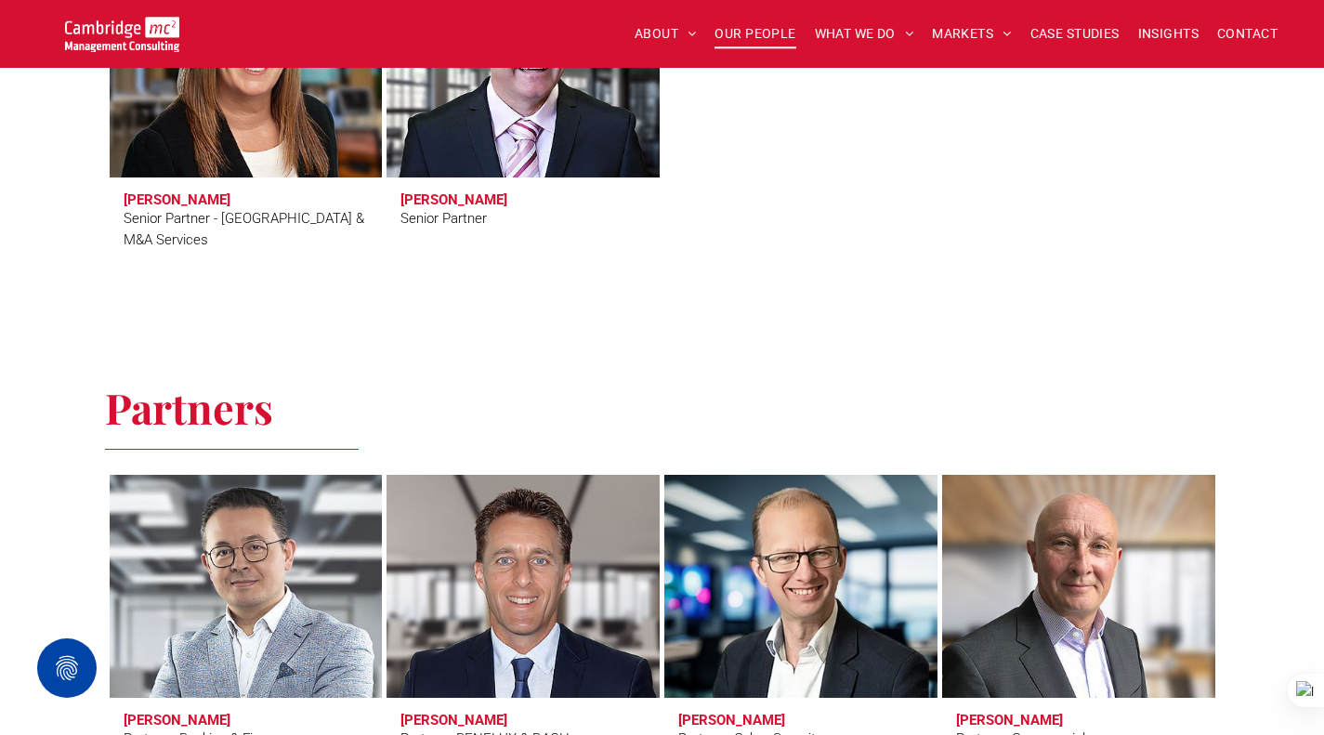
scroll to position [3532, 0]
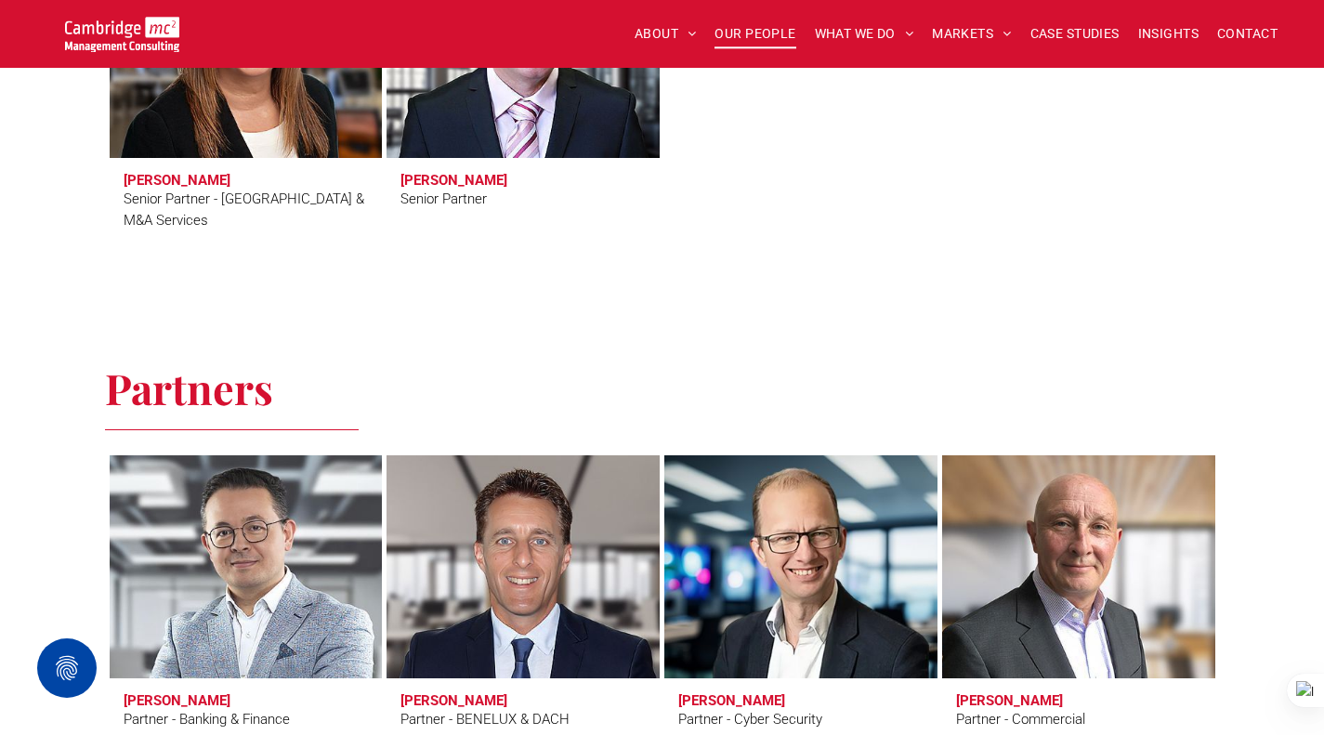
click at [796, 469] on link at bounding box center [800, 566] width 273 height 223
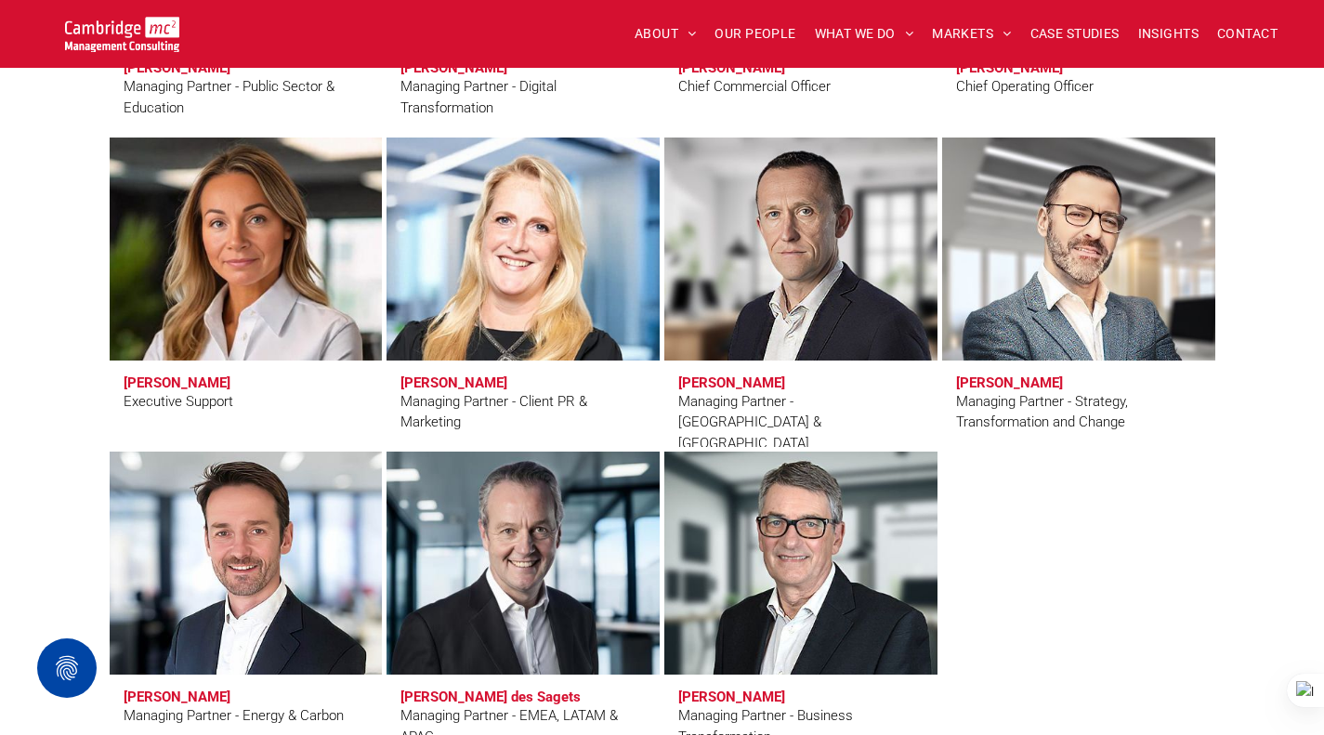
scroll to position [1673, 0]
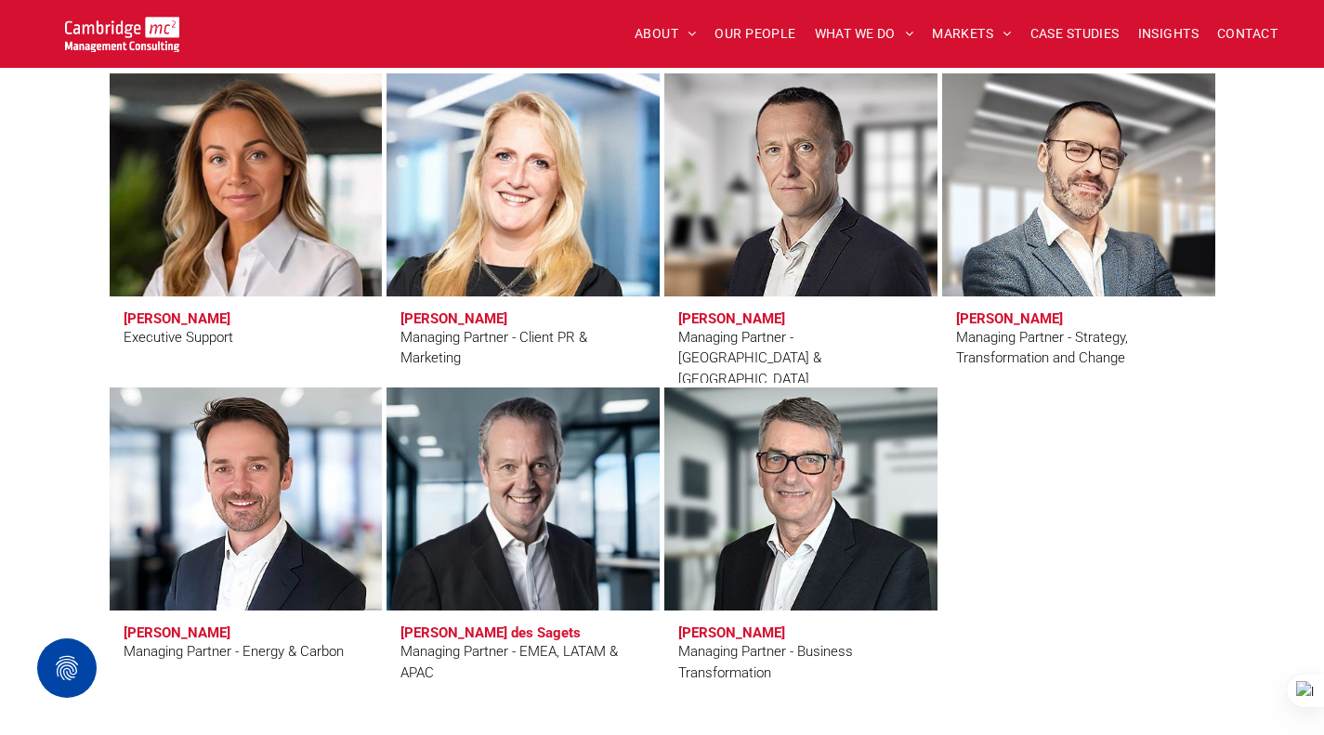
click at [807, 215] on link at bounding box center [800, 184] width 273 height 223
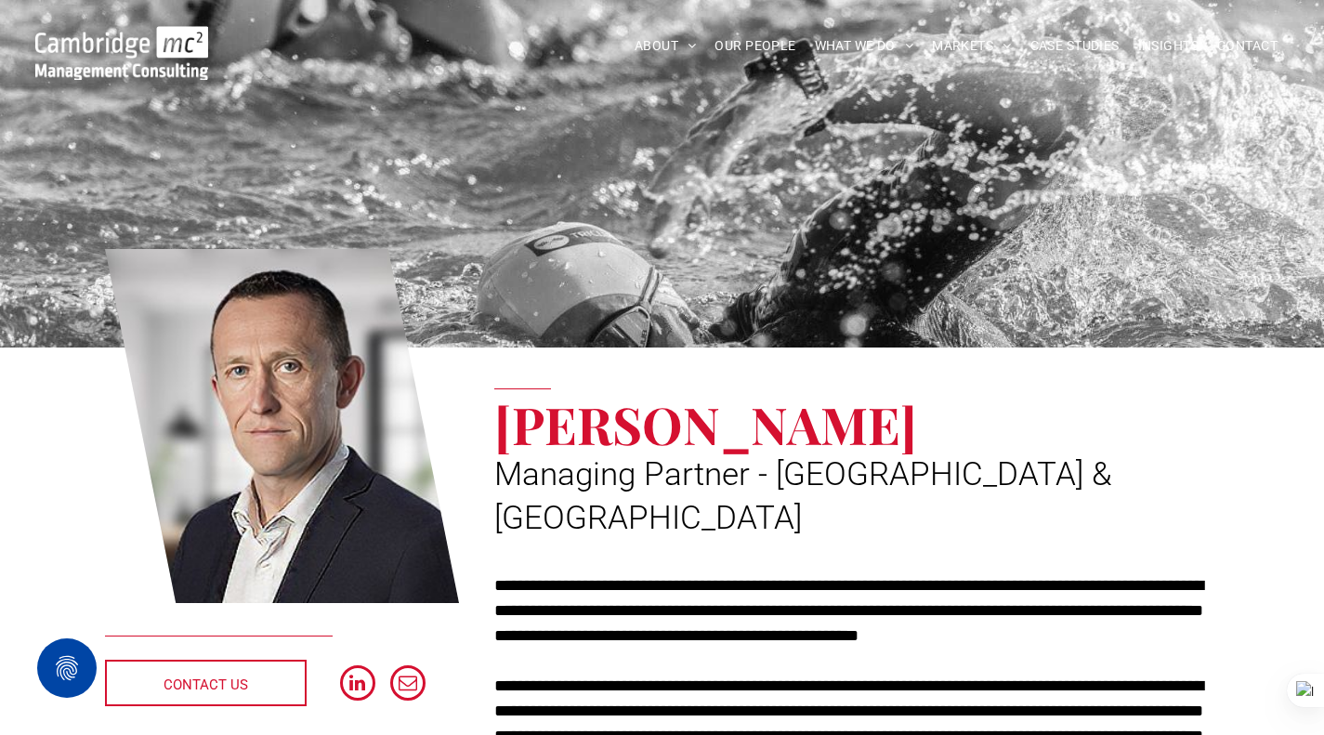
click at [741, 44] on span "OUR PEOPLE" at bounding box center [755, 46] width 81 height 29
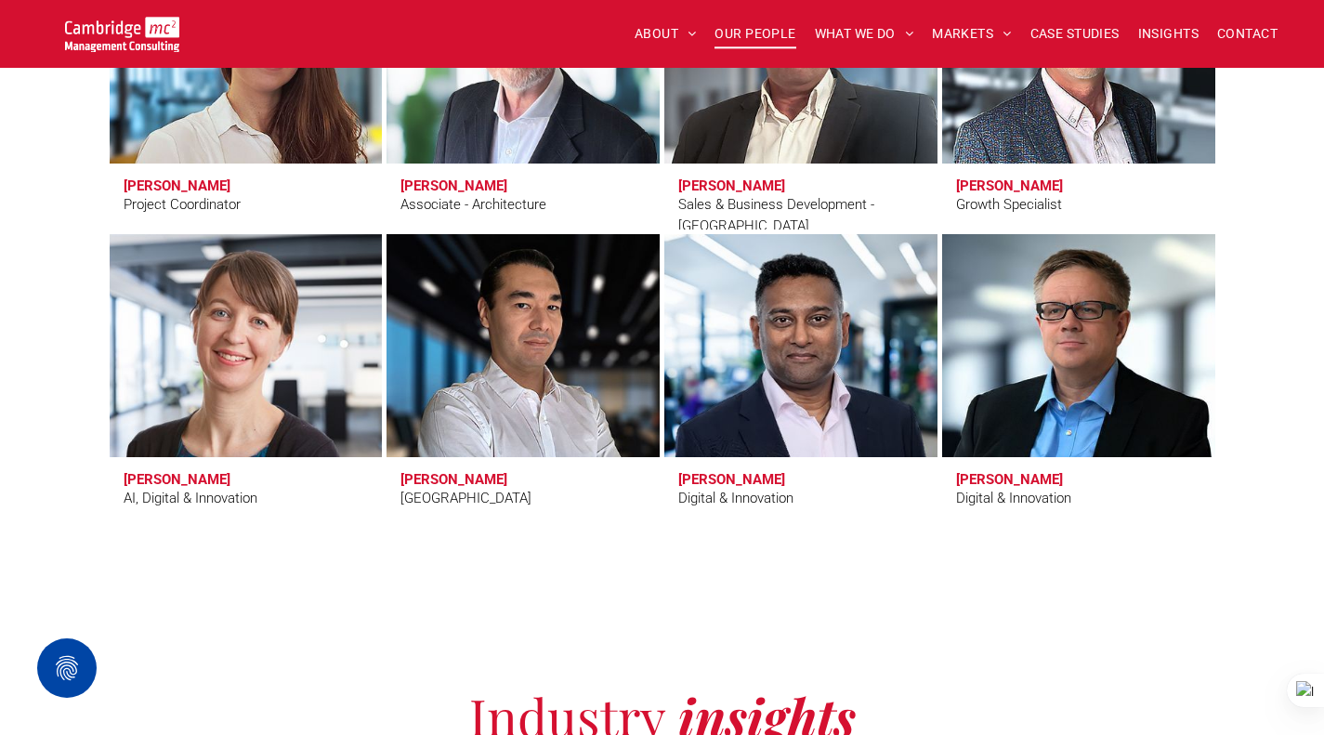
scroll to position [5948, 0]
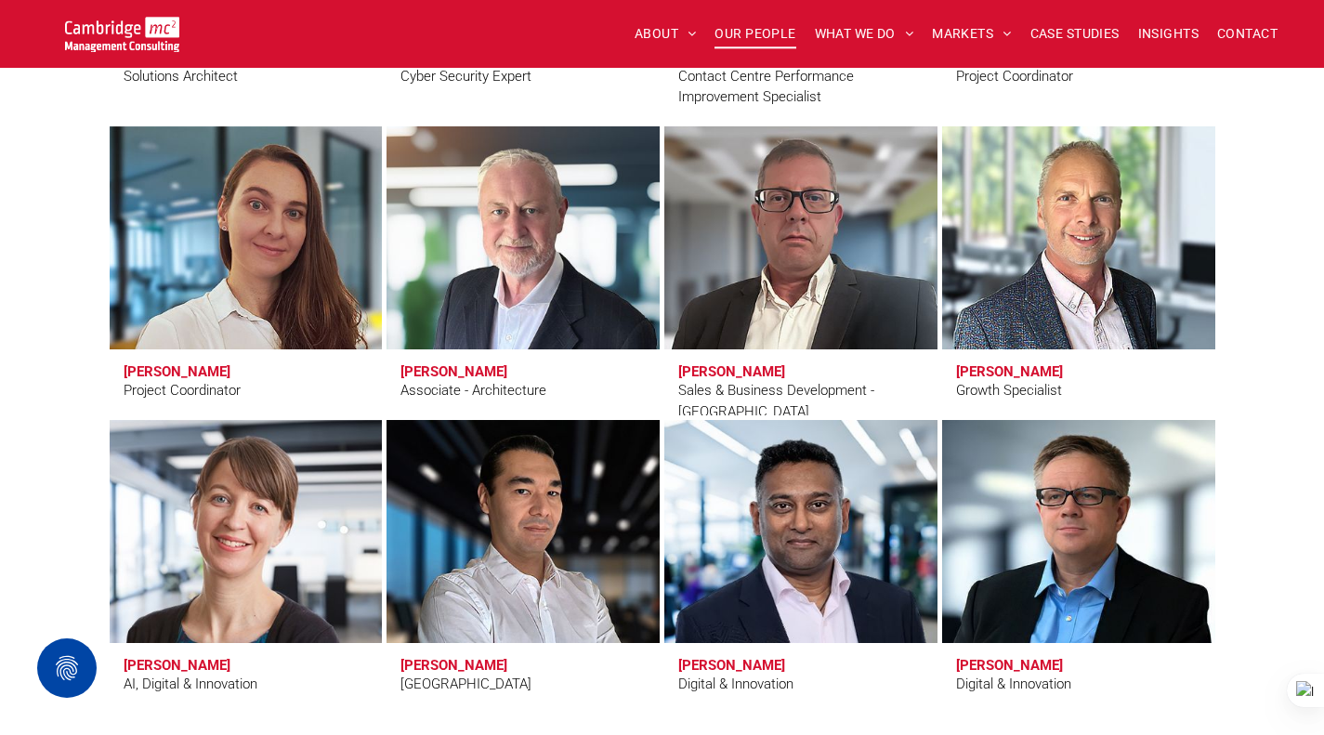
click at [280, 485] on link at bounding box center [246, 531] width 273 height 223
